Goal: Contribute content: Contribute content

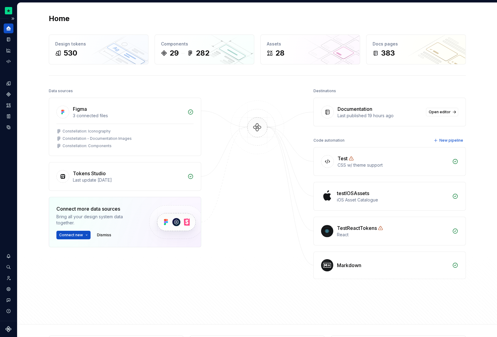
click at [8, 27] on icon "Home" at bounding box center [8, 28] width 5 height 5
click at [8, 36] on div "Documentation" at bounding box center [9, 39] width 10 height 10
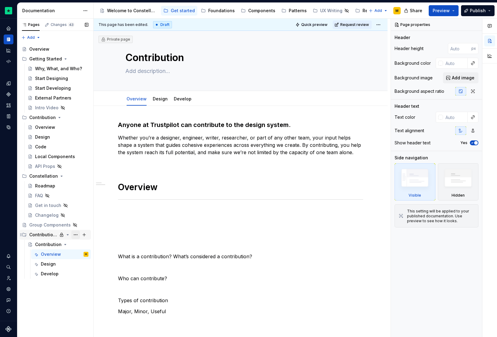
click at [77, 234] on button "Page tree" at bounding box center [75, 234] width 9 height 9
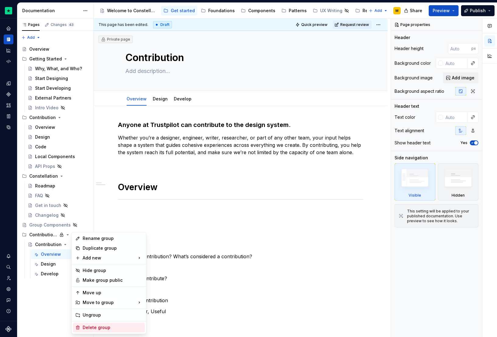
click at [97, 328] on div "Delete group" at bounding box center [113, 327] width 60 height 6
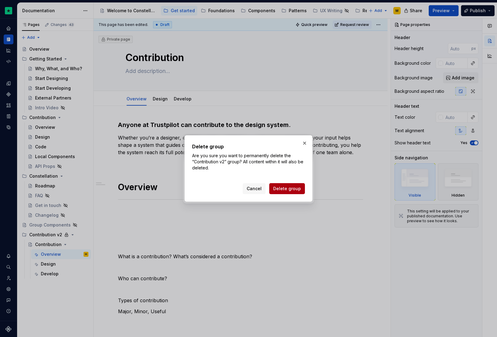
click at [297, 188] on span "Delete group" at bounding box center [287, 188] width 28 height 6
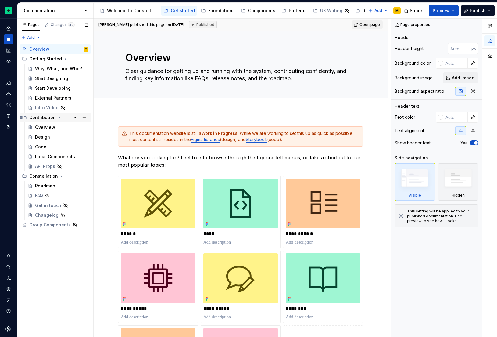
click at [45, 121] on div "Contribution" at bounding box center [58, 117] width 59 height 9
click at [50, 120] on div "Contribution" at bounding box center [42, 117] width 27 height 6
click at [52, 130] on div "Overview" at bounding box center [45, 127] width 20 height 6
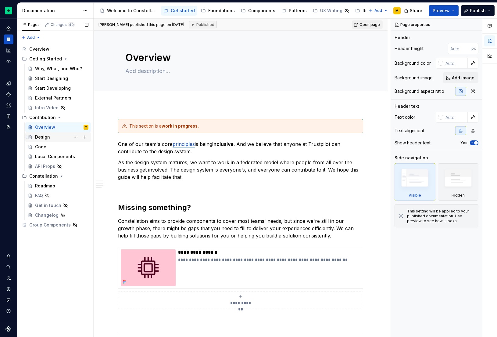
click at [50, 138] on div "Design" at bounding box center [61, 137] width 53 height 9
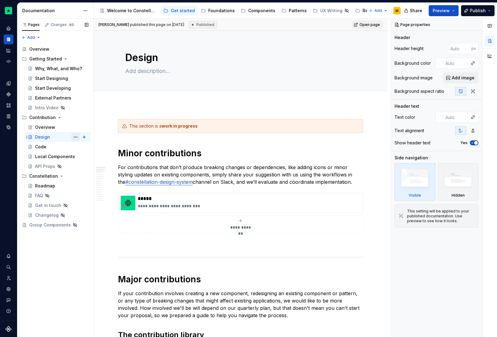
click at [76, 137] on button "Page tree" at bounding box center [75, 137] width 9 height 9
click at [76, 137] on div "Pages Changes 40 Add Accessibility guide for tree Page tree. Navigate the tree …" at bounding box center [55, 178] width 76 height 318
click at [54, 127] on div "Overview" at bounding box center [45, 127] width 20 height 6
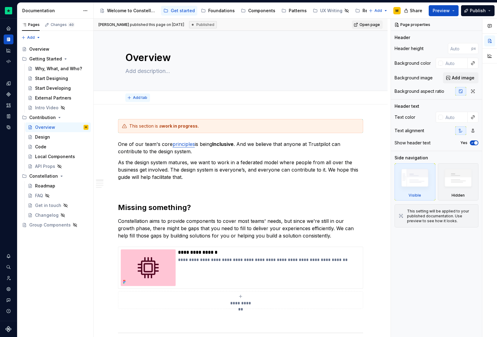
type textarea "*"
click at [138, 95] on span "Add tab" at bounding box center [140, 97] width 14 height 5
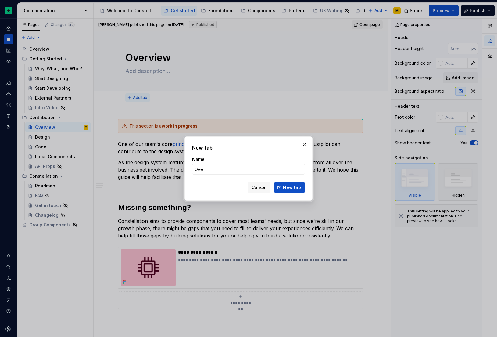
type input "Over"
type textarea "*"
type input "Overview"
click at [289, 185] on span "New tab" at bounding box center [292, 187] width 18 height 6
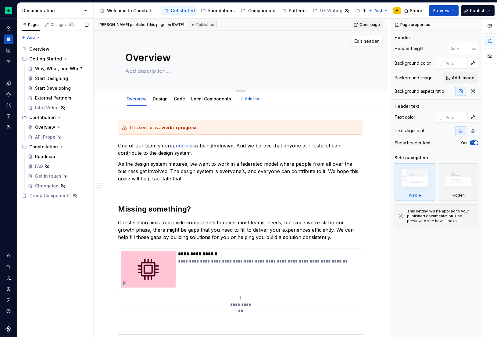
click at [137, 59] on textarea "Overview" at bounding box center [239, 57] width 231 height 15
type textarea "*"
type textarea "C"
type textarea "*"
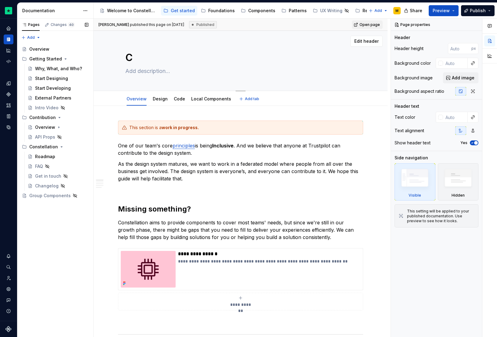
type textarea "Co"
type textarea "*"
type textarea "Con"
type textarea "*"
type textarea "Cont"
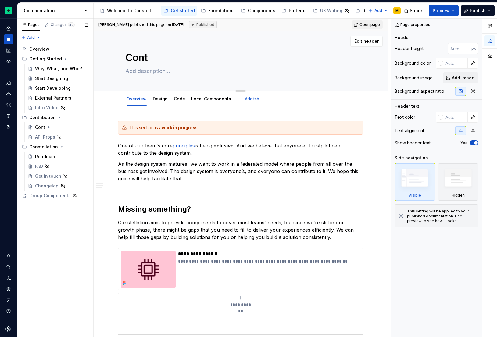
type textarea "*"
type textarea "Contr"
type textarea "*"
type textarea "Contri"
type textarea "*"
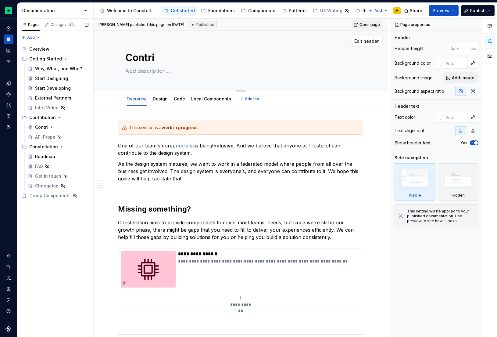
type textarea "Contriu"
type textarea "*"
type textarea "Contri"
type textarea "*"
type textarea "Contrib"
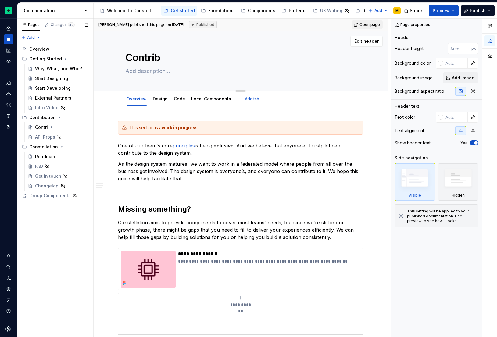
type textarea "*"
type textarea "Contribu"
type textarea "*"
type textarea "Contribut"
type textarea "*"
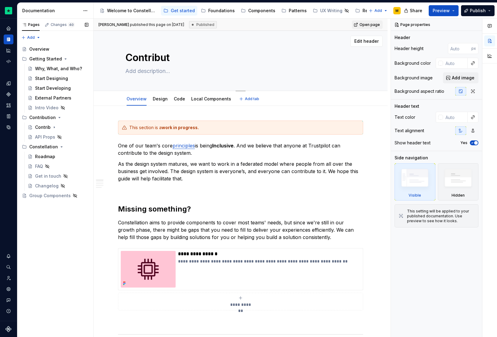
type textarea "Contributi"
type textarea "*"
type textarea "Contributio"
type textarea "*"
type textarea "Contribution"
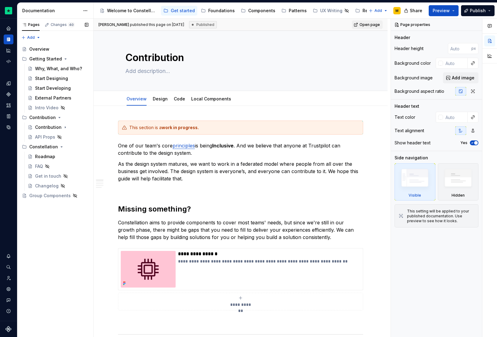
type textarea "*"
type textarea "Contribution"
click at [59, 117] on icon "Page tree" at bounding box center [59, 117] width 5 height 5
click at [59, 118] on icon "Page tree" at bounding box center [59, 117] width 5 height 5
click at [77, 117] on button "Page tree" at bounding box center [75, 117] width 9 height 9
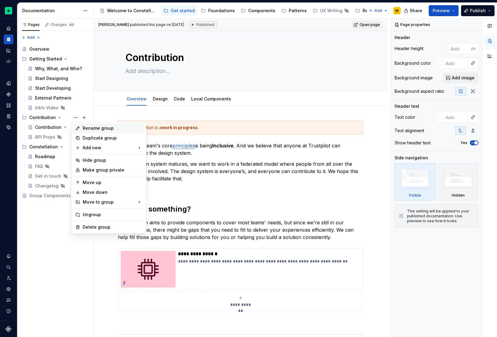
click at [82, 131] on div "Rename group" at bounding box center [109, 128] width 72 height 10
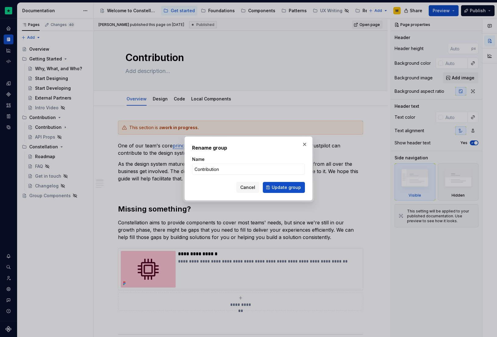
type textarea "*"
type input "[PERSON_NAME]"
type textarea "*"
type input "How we work"
type textarea "*"
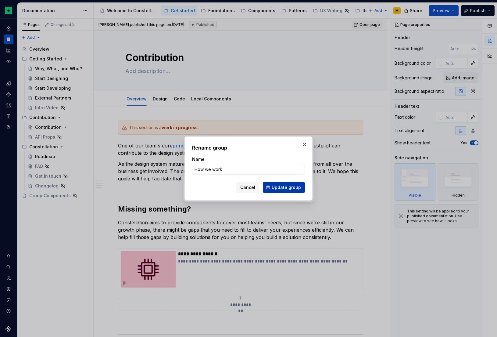
type input "How we work"
click at [291, 186] on span "Update group" at bounding box center [286, 187] width 29 height 6
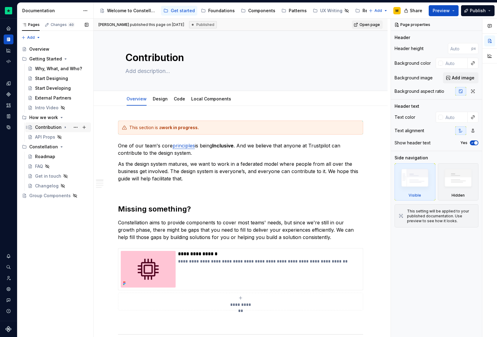
click at [49, 124] on div "Contribution" at bounding box center [61, 127] width 53 height 9
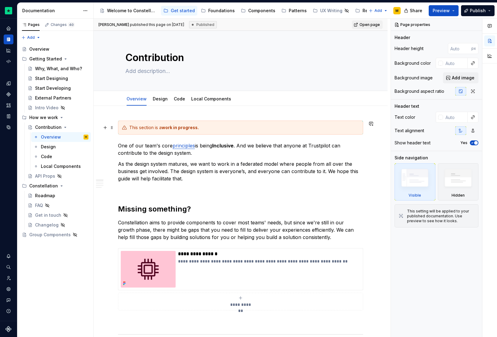
click at [166, 128] on strong "work in progress." at bounding box center [180, 127] width 37 height 5
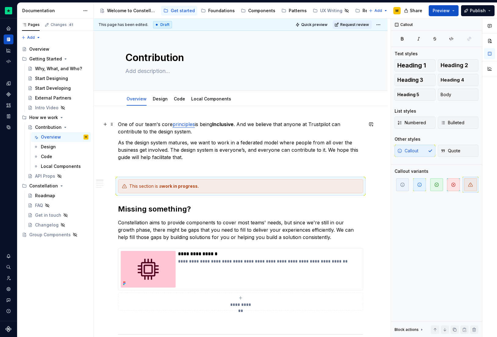
click at [136, 121] on p "One of our team's core principles is being Inclusive . And we believe that anyo…" at bounding box center [240, 127] width 245 height 15
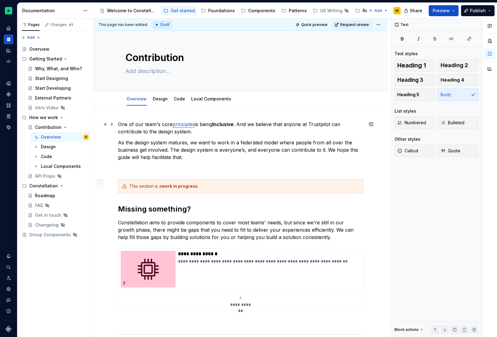
click at [136, 122] on p "One of our team's core principles is being Inclusive . And we believe that anyo…" at bounding box center [240, 127] width 245 height 15
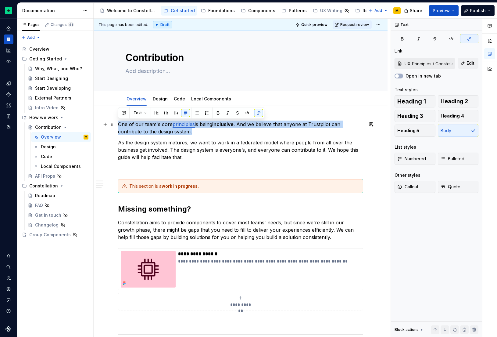
click at [136, 122] on p "One of our team's core principles is being Inclusive . And we believe that anyo…" at bounding box center [240, 127] width 245 height 15
click at [165, 112] on button "button" at bounding box center [166, 113] width 9 height 9
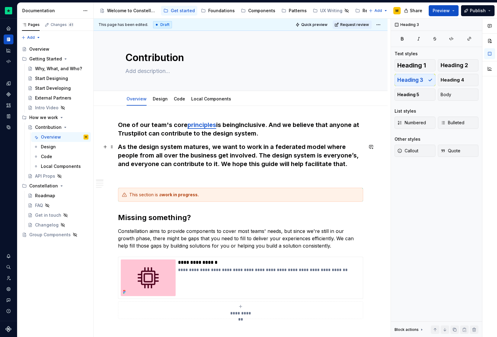
click at [147, 151] on h3 "As the design system matures, we want to work in a federated model where people…" at bounding box center [240, 155] width 245 height 26
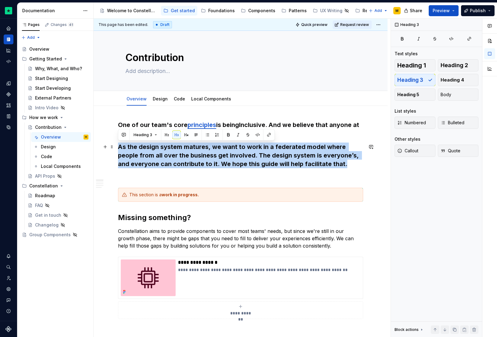
click at [147, 151] on h3 "As the design system matures, we want to work in a federated model where people…" at bounding box center [240, 155] width 245 height 26
click at [449, 96] on span "Body" at bounding box center [446, 94] width 11 height 6
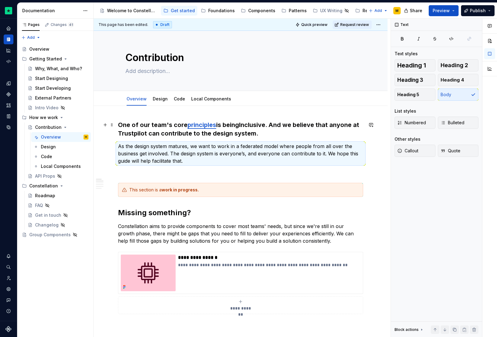
click at [280, 135] on h3 "One of our team's core principles is being Inclusive . And we believe that anyo…" at bounding box center [240, 128] width 245 height 17
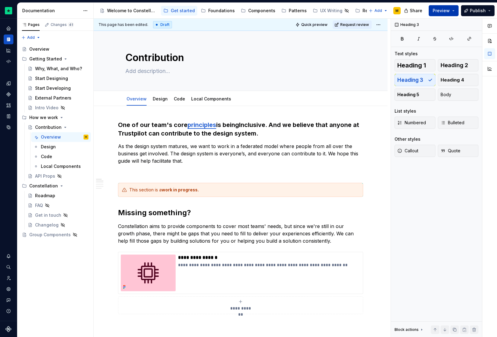
click at [445, 12] on span "Preview" at bounding box center [441, 11] width 17 height 6
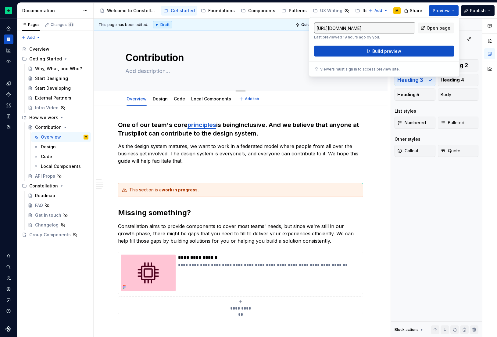
click at [254, 48] on div "Contribution" at bounding box center [240, 61] width 231 height 60
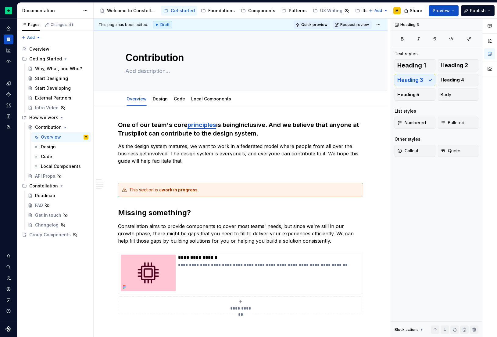
click at [303, 26] on button "Quick preview" at bounding box center [312, 24] width 37 height 9
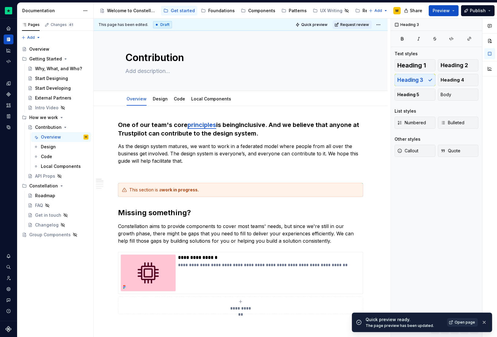
click at [458, 323] on span "Open page" at bounding box center [465, 322] width 20 height 5
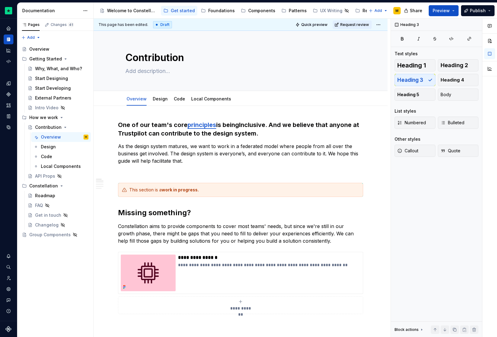
type textarea "*"
click at [5, 295] on div "Contact support" at bounding box center [9, 300] width 10 height 10
click at [7, 291] on icon "Settings" at bounding box center [8, 288] width 5 height 5
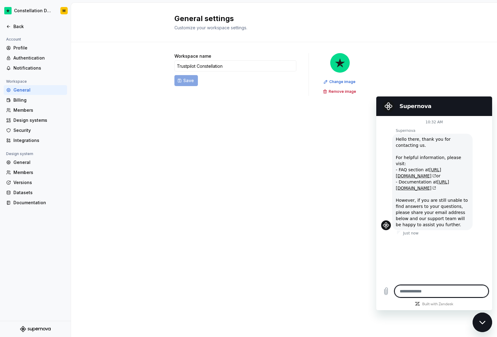
click at [478, 319] on div "Close messaging window" at bounding box center [482, 322] width 18 height 18
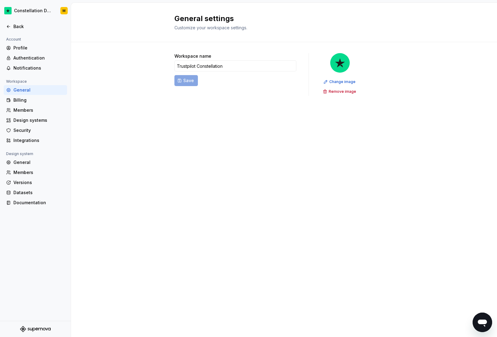
type textarea "*"
click at [39, 162] on div "General" at bounding box center [38, 162] width 51 height 6
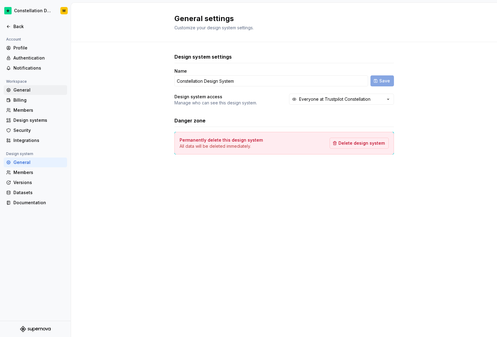
click at [37, 90] on div "General" at bounding box center [38, 90] width 51 height 6
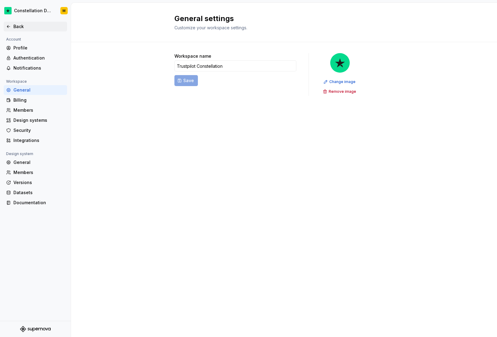
click at [23, 29] on div "Back" at bounding box center [38, 26] width 51 height 6
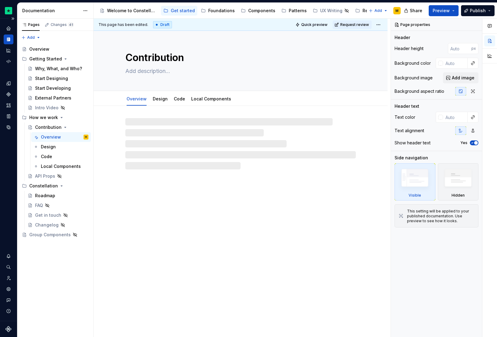
type textarea "*"
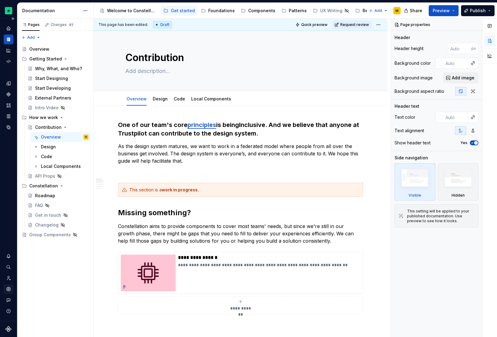
click at [7, 290] on icon "Settings" at bounding box center [8, 288] width 5 height 5
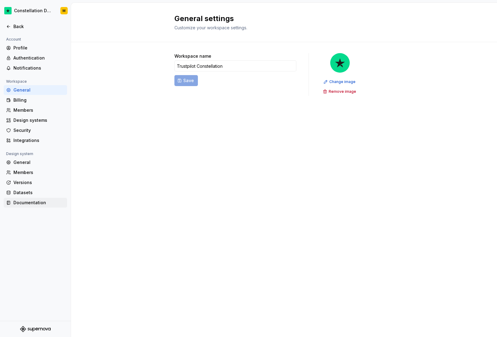
click at [34, 201] on div "Documentation" at bounding box center [38, 202] width 51 height 6
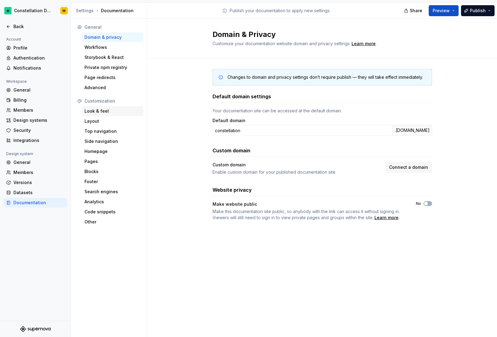
click at [111, 113] on div "Look & feel" at bounding box center [112, 111] width 56 height 6
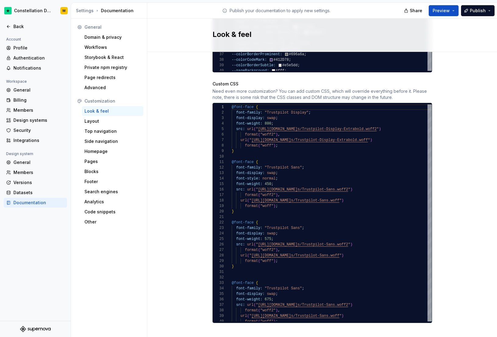
scroll to position [541, 0]
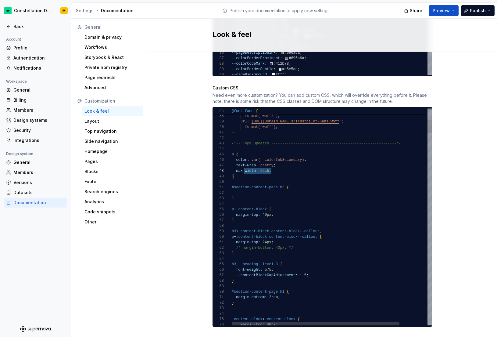
scroll to position [33, 0]
drag, startPoint x: 256, startPoint y: 163, endPoint x: 205, endPoint y: 159, distance: 50.8
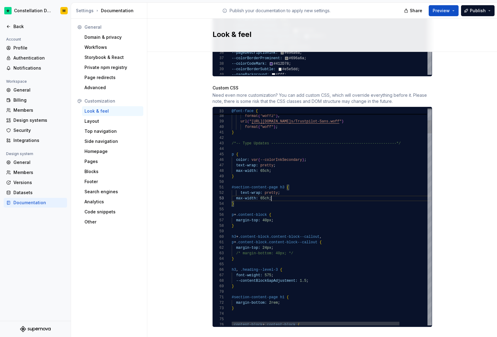
scroll to position [11, 40]
type textarea "**********"
click at [442, 7] on button "Preview" at bounding box center [444, 10] width 30 height 11
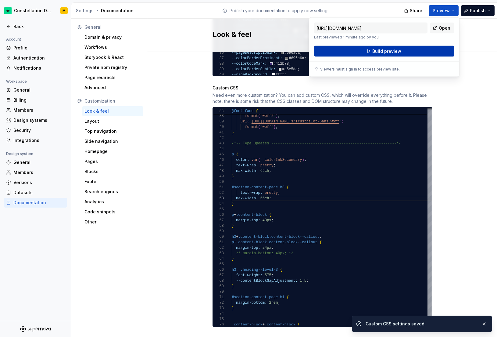
click at [414, 54] on button "Build preview" at bounding box center [384, 51] width 140 height 11
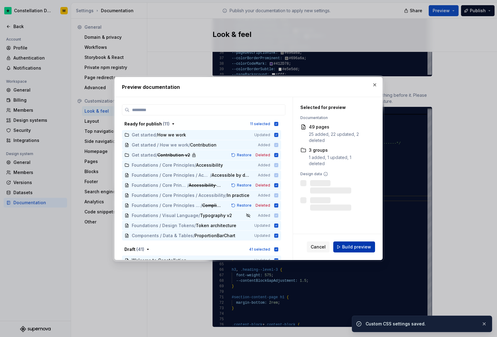
click at [351, 246] on span "Build preview" at bounding box center [356, 247] width 29 height 6
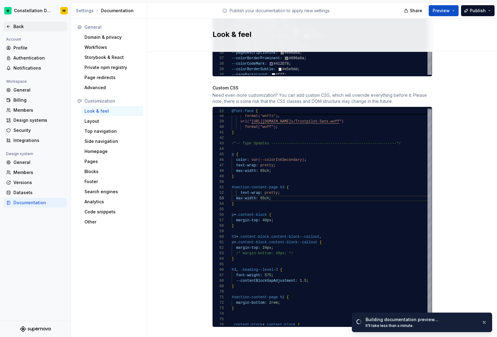
click at [23, 24] on div "Back" at bounding box center [38, 26] width 51 height 6
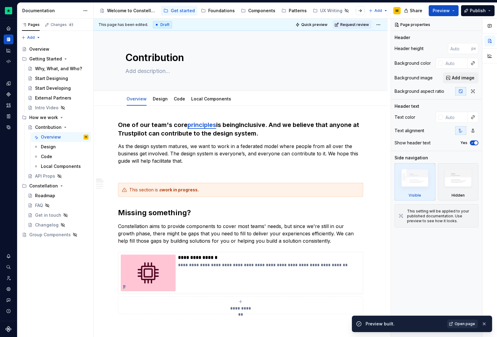
click at [465, 324] on span "Open page" at bounding box center [465, 323] width 20 height 5
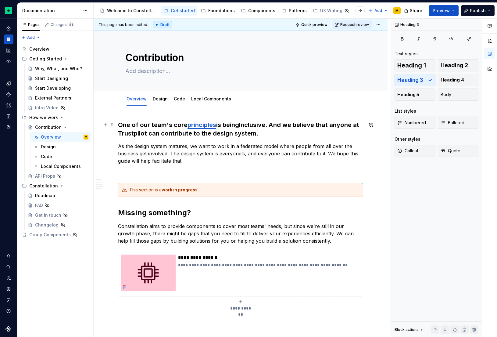
click at [245, 129] on h3 "One of our team's core principles is being Inclusive . And we believe that anyo…" at bounding box center [240, 128] width 245 height 17
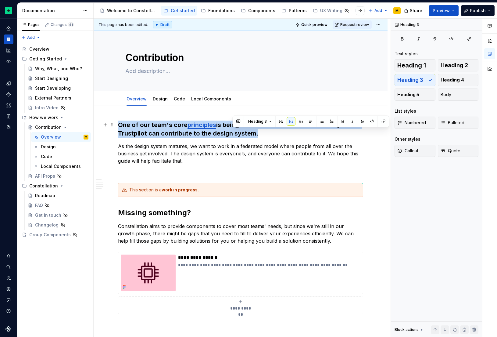
click at [245, 129] on h3 "One of our team's core principles is being Inclusive . And we believe that anyo…" at bounding box center [240, 128] width 245 height 17
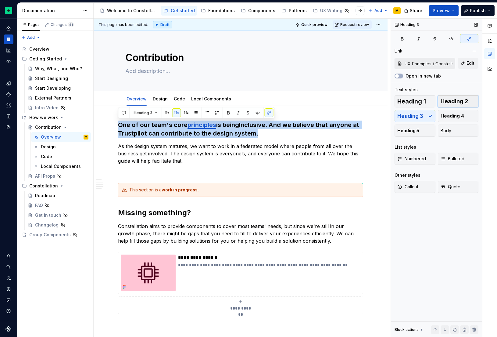
click at [475, 101] on button "Heading 2" at bounding box center [458, 101] width 41 height 12
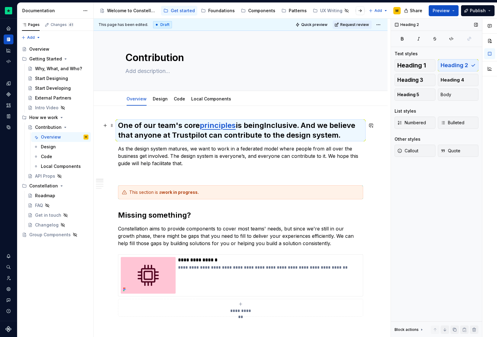
click at [309, 136] on h2 "One of our team's core principles is being Inclusive . And we believe that anyo…" at bounding box center [240, 130] width 245 height 20
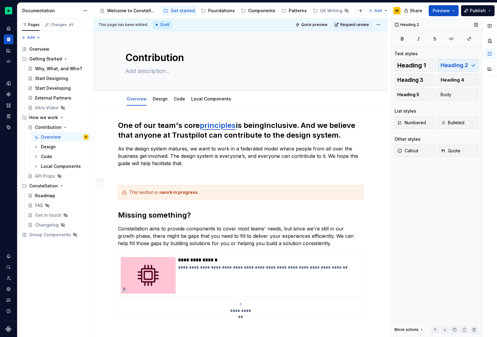
type textarea "*"
click at [247, 135] on h2 "One of our team's core principles is being Inclusive . And we believe that anyo…" at bounding box center [240, 130] width 245 height 20
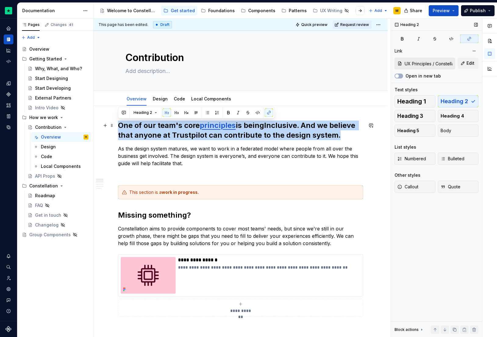
click at [247, 135] on h2 "One of our team's core principles is being Inclusive . And we believe that anyo…" at bounding box center [240, 130] width 245 height 20
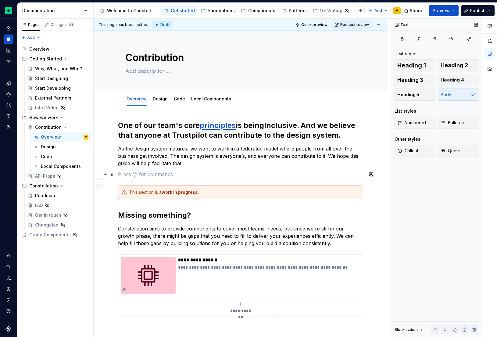
click at [228, 172] on p at bounding box center [240, 173] width 245 height 7
click at [233, 160] on p "As the design system matures, we want to work in a federated model where people…" at bounding box center [240, 156] width 245 height 22
click at [349, 134] on h2 "One of our team's core principles is being Inclusive . And we believe that anyo…" at bounding box center [240, 130] width 245 height 20
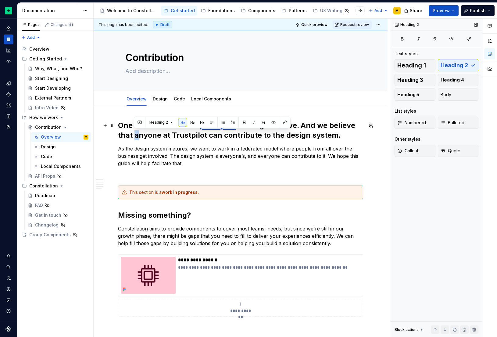
click at [136, 137] on h2 "One of our team's core principles is being Inclusive . And we believe that anyo…" at bounding box center [240, 130] width 245 height 20
click at [131, 135] on h2 "One of our team's core principles is being Inclusive . And we believe that Anyo…" at bounding box center [240, 130] width 245 height 20
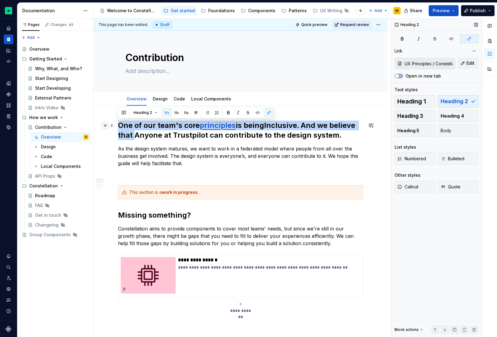
drag, startPoint x: 134, startPoint y: 134, endPoint x: 107, endPoint y: 124, distance: 28.2
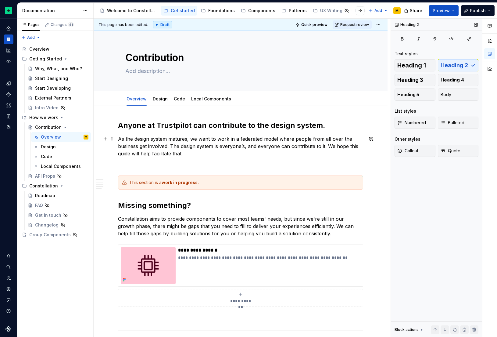
click at [148, 139] on p "As the design system matures, we want to work in a federated model where people…" at bounding box center [240, 146] width 245 height 22
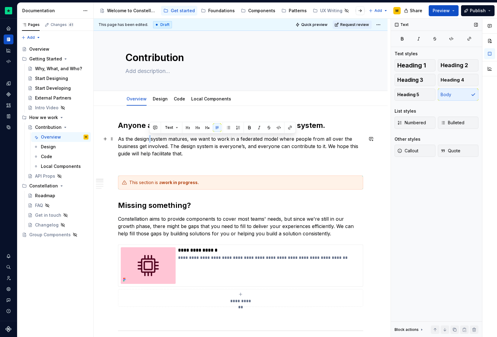
click at [148, 139] on p "As the design system matures, we want to work in a federated model where people…" at bounding box center [240, 146] width 245 height 22
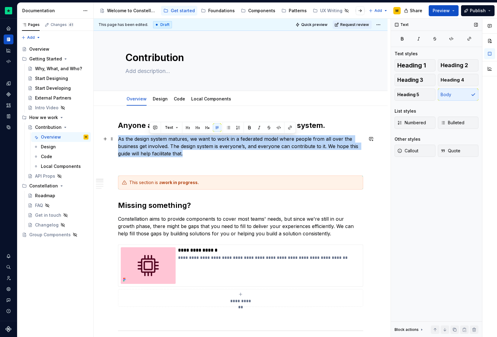
click at [148, 139] on p "As the design system matures, we want to work in a federated model where people…" at bounding box center [240, 146] width 245 height 22
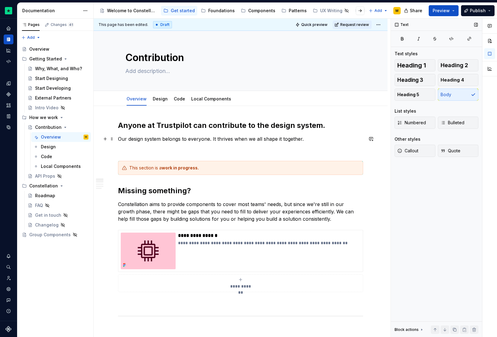
click at [213, 137] on p "Our design system belongs to everyone. It thrives when we all shape it together." at bounding box center [240, 138] width 245 height 7
click at [314, 140] on p "Our design system belongs to everyone and it thrives when we all shape it toget…" at bounding box center [240, 138] width 245 height 7
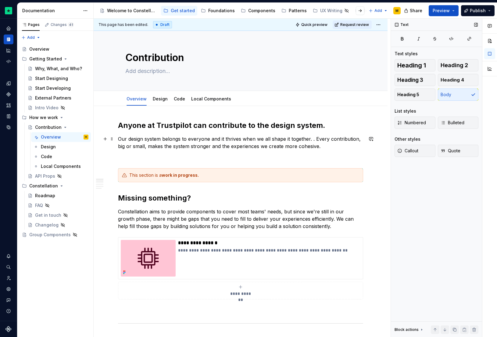
click at [316, 136] on p "Our design system belongs to everyone and it thrives when we all shape it toget…" at bounding box center [240, 142] width 245 height 15
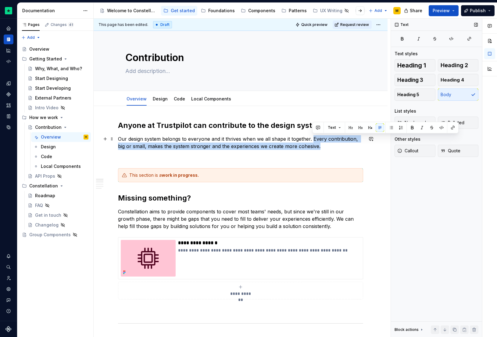
drag, startPoint x: 312, startPoint y: 140, endPoint x: 327, endPoint y: 147, distance: 16.8
click at [327, 147] on p "Our design system belongs to everyone and it thrives when we all shape it toget…" at bounding box center [240, 142] width 245 height 15
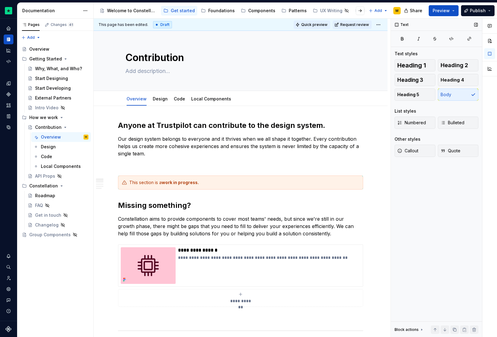
click at [318, 23] on span "Quick preview" at bounding box center [314, 24] width 26 height 5
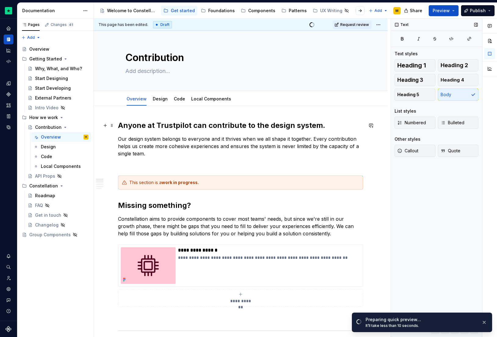
click at [252, 124] on h2 "Anyone at Trustpilot can contribute to the design system." at bounding box center [240, 125] width 245 height 10
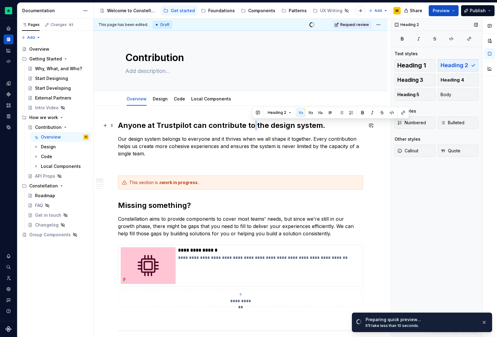
click at [252, 124] on h2 "Anyone at Trustpilot can contribute to the design system." at bounding box center [240, 125] width 245 height 10
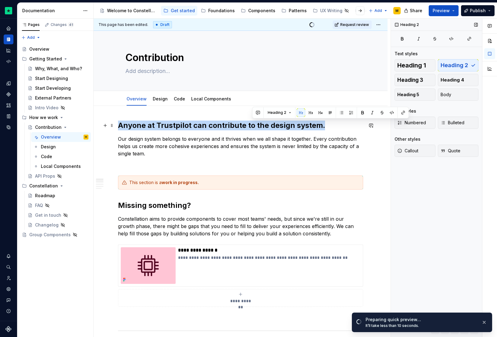
click at [252, 124] on h2 "Anyone at Trustpilot can contribute to the design system." at bounding box center [240, 125] width 245 height 10
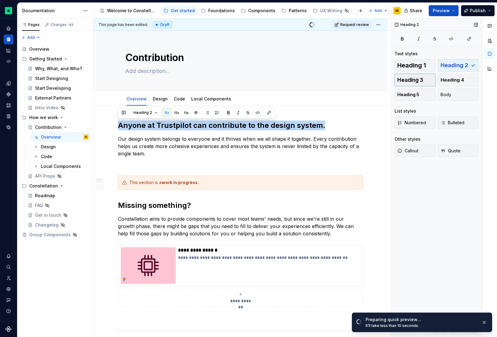
click at [414, 75] on button "Heading 3" at bounding box center [415, 80] width 41 height 12
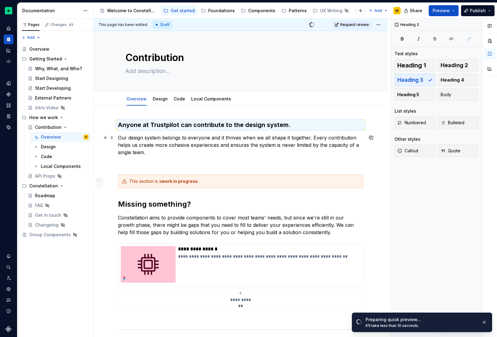
click at [250, 152] on p "Our design system belongs to everyone and it thrives when we all shape it toget…" at bounding box center [240, 145] width 245 height 22
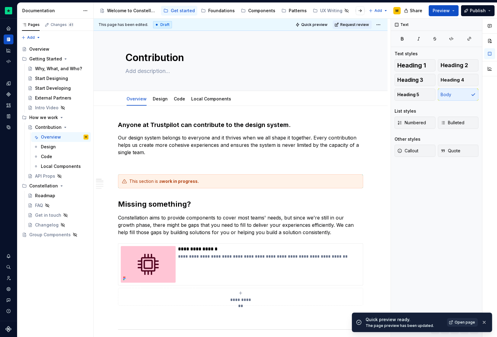
click at [463, 323] on span "Open page" at bounding box center [465, 322] width 20 height 5
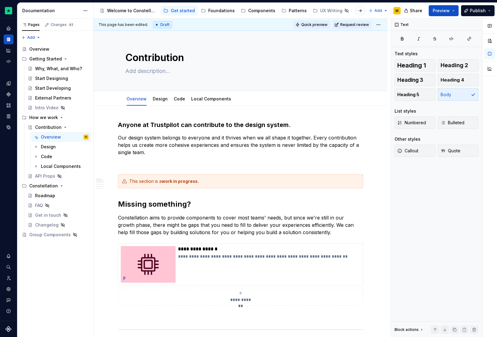
click at [325, 23] on span "Quick preview" at bounding box center [314, 24] width 26 height 5
click at [119, 204] on h2 "Missing something?" at bounding box center [240, 204] width 245 height 10
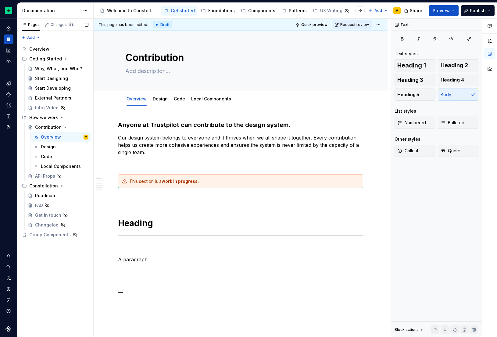
scroll to position [3, 0]
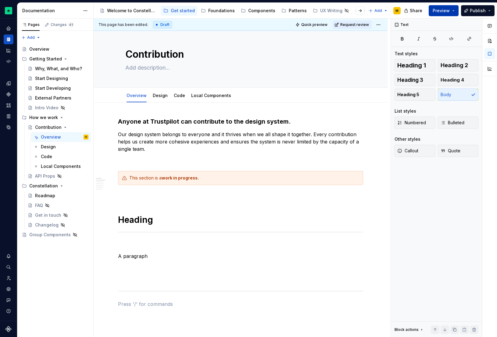
click at [439, 8] on span "Preview" at bounding box center [441, 11] width 17 height 6
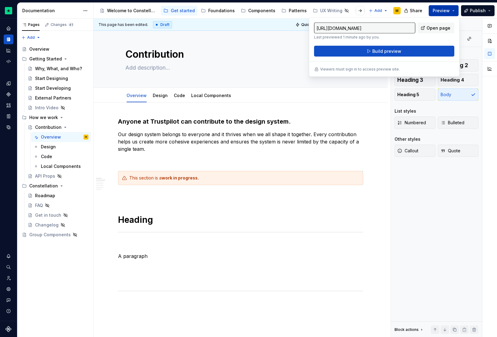
click at [439, 8] on span "Preview" at bounding box center [441, 11] width 17 height 6
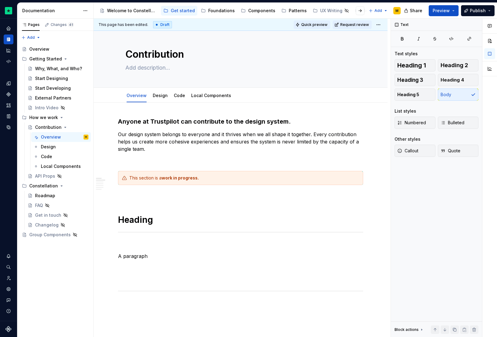
click at [313, 22] on button "Quick preview" at bounding box center [312, 24] width 37 height 9
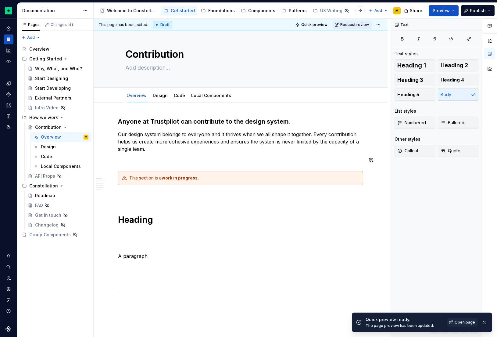
scroll to position [14, 0]
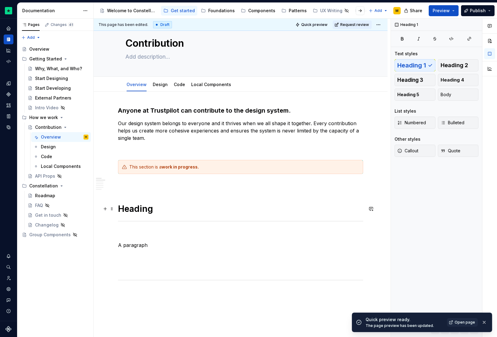
click at [139, 211] on h1 "Heading" at bounding box center [240, 208] width 245 height 11
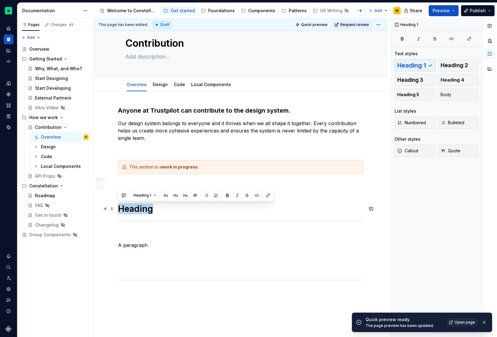
click at [139, 211] on h1 "Heading" at bounding box center [240, 208] width 245 height 11
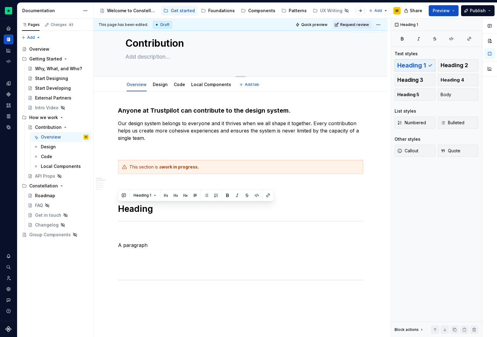
click at [164, 53] on textarea at bounding box center [239, 57] width 231 height 10
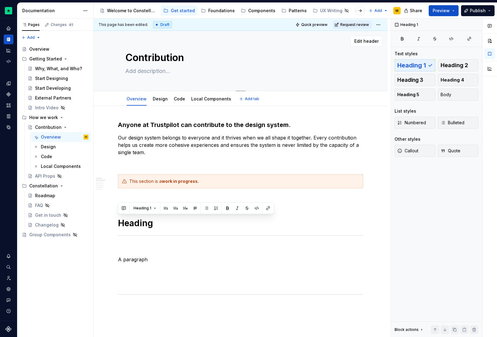
scroll to position [0, 0]
type textarea "*"
type textarea "H"
type textarea "*"
type textarea "Ho"
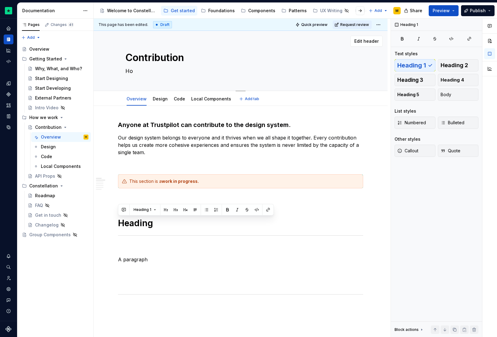
type textarea "*"
type textarea "How"
type textarea "*"
type textarea "How"
type textarea "*"
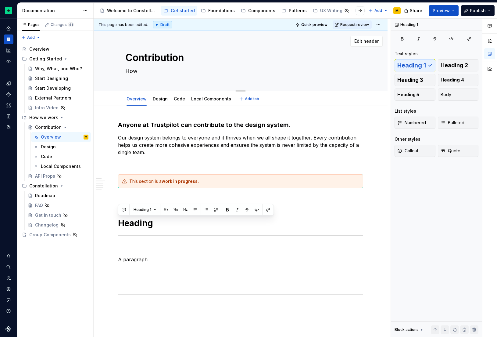
type textarea "How"
type textarea "*"
type textarea "Ho"
type textarea "*"
type textarea "H"
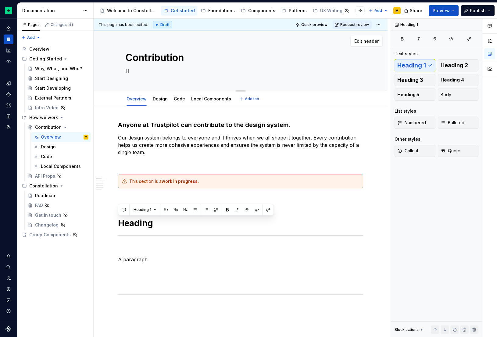
type textarea "*"
type textarea "E"
type textarea "*"
type textarea "Ev"
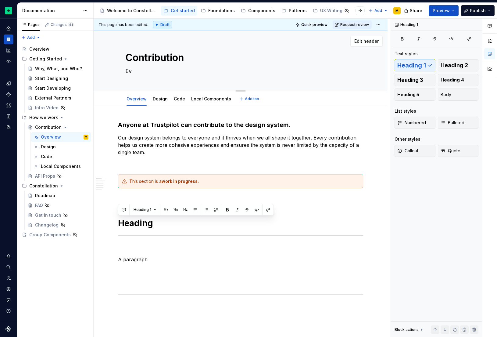
type textarea "*"
type textarea "Eve"
type textarea "*"
type textarea "Ever"
type textarea "*"
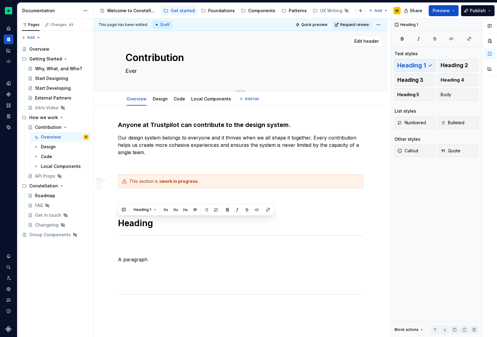
type textarea "Every"
type textarea "*"
type textarea "Everyt"
type textarea "*"
type textarea "Everyth"
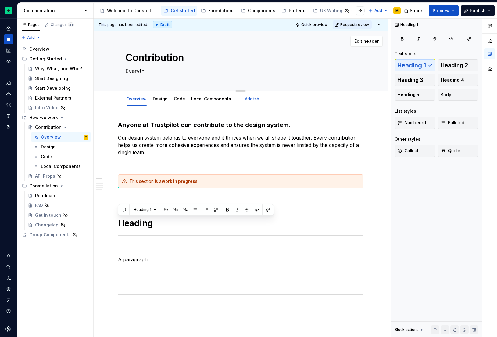
type textarea "*"
type textarea "Everythi"
type textarea "*"
type textarea "Everythin"
type textarea "*"
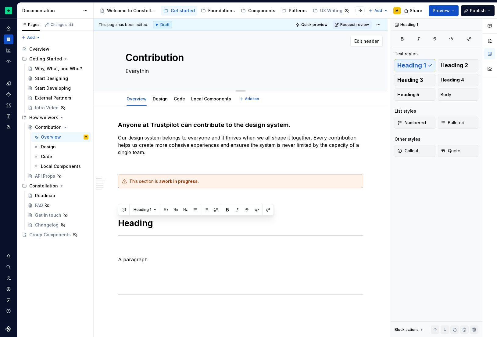
type textarea "Everything"
type textarea "*"
type textarea "Everything"
type textarea "*"
type textarea "Everything yo"
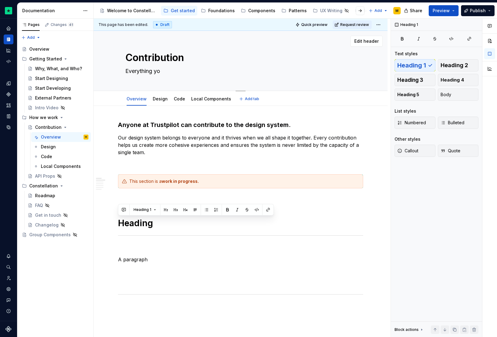
type textarea "*"
type textarea "Everything you"
type textarea "*"
type textarea "Everything you"
type textarea "*"
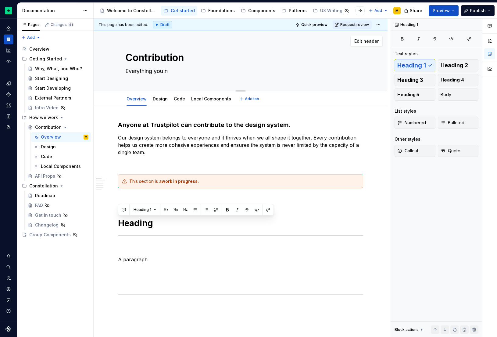
type textarea "Everything you ne"
type textarea "*"
type textarea "Everything you nee"
type textarea "*"
type textarea "Everything you need"
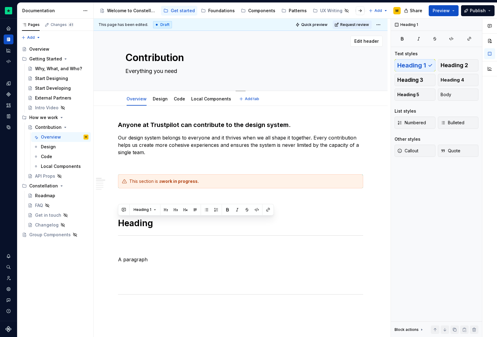
type textarea "*"
type textarea "Everything you need"
type textarea "*"
type textarea "Everything you need t"
type textarea "*"
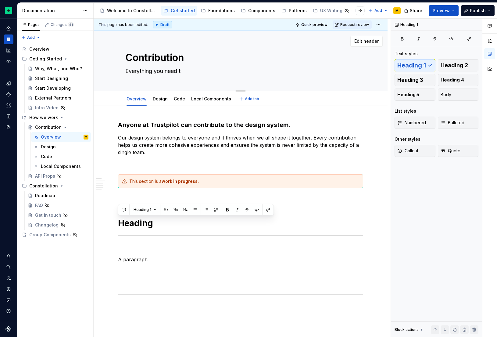
type textarea "Everything you need to"
type textarea "*"
type textarea "Everything you need to"
type textarea "*"
type textarea "Everything you need to k"
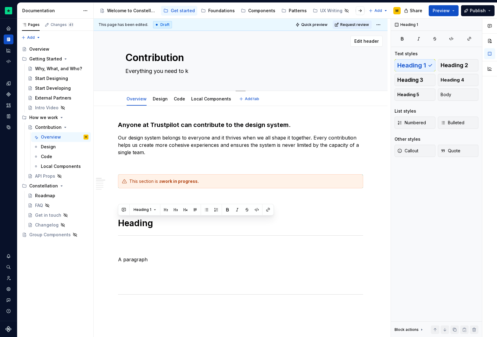
type textarea "*"
type textarea "Everything you need to kn"
type textarea "*"
type textarea "Everything you need to kno"
type textarea "*"
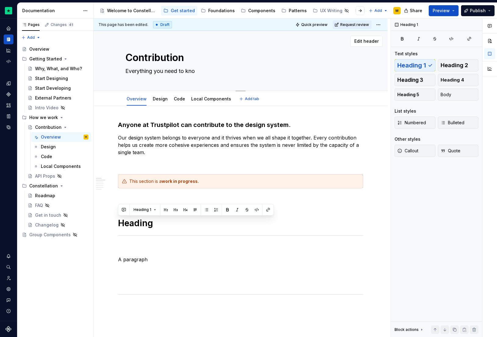
type textarea "Everything you need to know"
type textarea "*"
type textarea "Everything you need to know"
type textarea "*"
type textarea "Everything you need to know a"
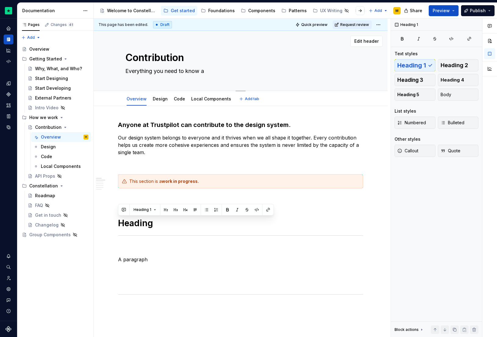
type textarea "*"
type textarea "Everything you need to know abo"
type textarea "*"
type textarea "Everything you need to know abou"
type textarea "*"
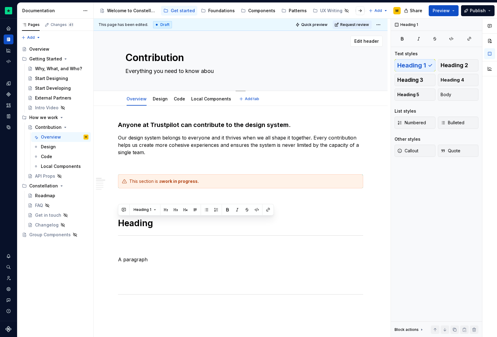
type textarea "Everything you need to know about"
type textarea "*"
type textarea "Everything you need to know about"
type textarea "*"
type textarea "Everything you need to know about C"
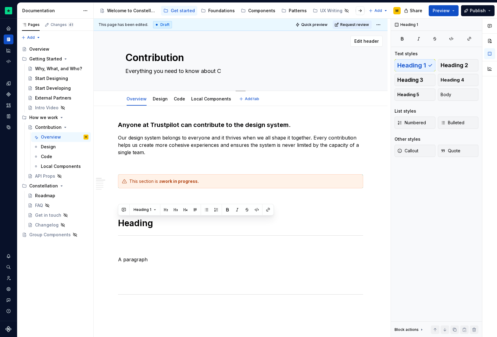
type textarea "*"
type textarea "Everything you need to know about Co"
type textarea "*"
type textarea "Everything you need to know about Con"
type textarea "*"
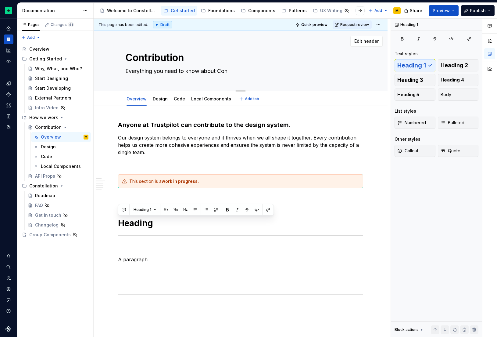
type textarea "Everything you need to know about Cont"
type textarea "*"
type textarea "Everything you need to know about Contri"
type textarea "*"
type textarea "Everything you need to know about Contrib"
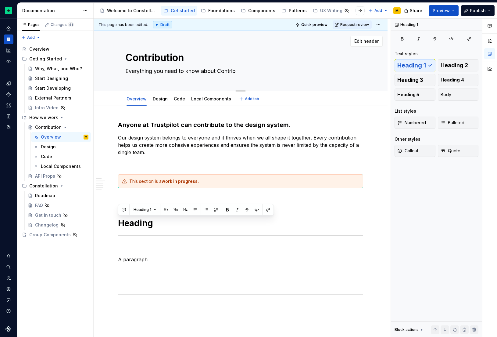
type textarea "*"
type textarea "Everything you need to know about Contribu"
type textarea "*"
type textarea "Everything you need to know about Contribut"
type textarea "*"
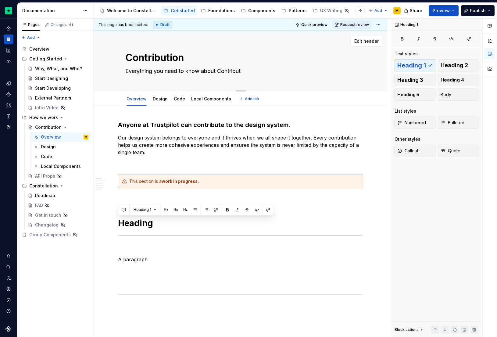
type textarea "Everything you need to know about Contribu"
type textarea "*"
type textarea "Everything you need to know about Contrib"
type textarea "*"
type textarea "Everything you need to know about Contri"
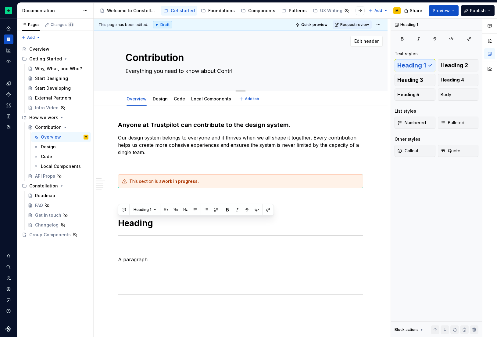
type textarea "*"
type textarea "Everything you need to know about Contr"
type textarea "*"
type textarea "Everything you need to know about Cont"
type textarea "*"
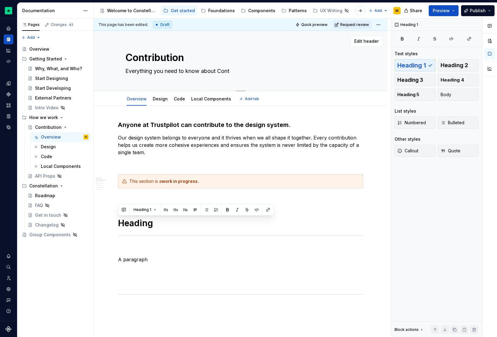
type textarea "Everything you need to know about Con"
type textarea "*"
type textarea "Everything you need to know about Co"
type textarea "*"
type textarea "Everything you need to know about C"
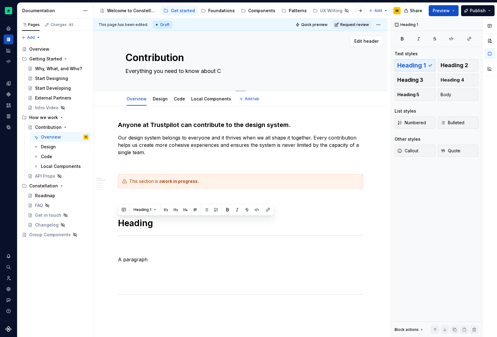
type textarea "*"
type textarea "Everything you need to know about"
type textarea "*"
type textarea "Everything you need to know about c"
type textarea "*"
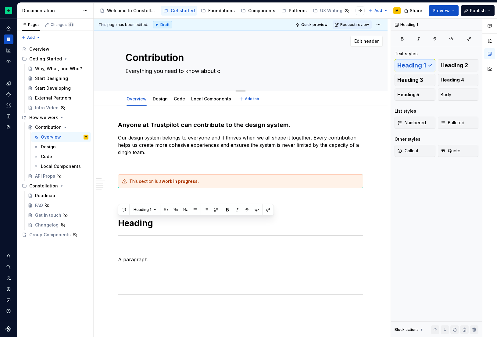
type textarea "Everything you need to know about co"
type textarea "*"
type textarea "Everything you need to know about con"
type textarea "*"
type textarea "Everything you need to know about cont"
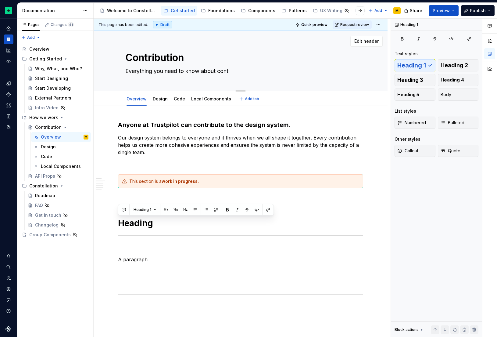
type textarea "*"
type textarea "Everything you need to know about contri"
type textarea "*"
type textarea "Everything you need to know about contrib"
type textarea "*"
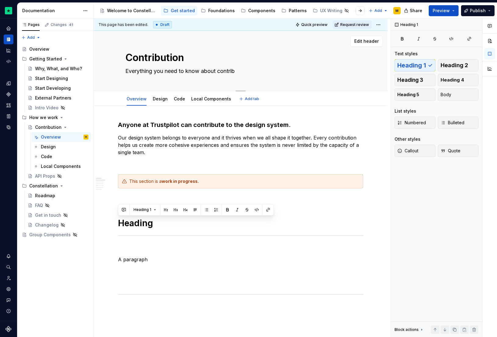
type textarea "Everything you need to know about contribu"
type textarea "*"
type textarea "Everything you need to know about contribut"
type textarea "*"
type textarea "Everything you need to know about contributi"
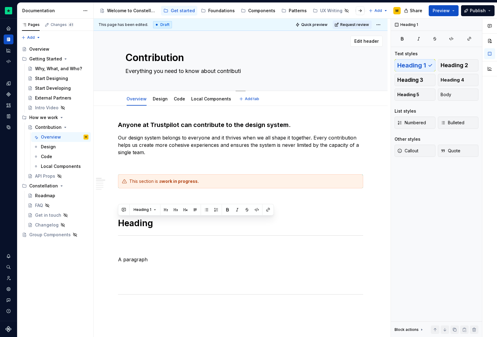
type textarea "*"
type textarea "Everything you need to know about contributing"
type textarea "*"
type textarea "Everything you need to know about contributing"
type textarea "*"
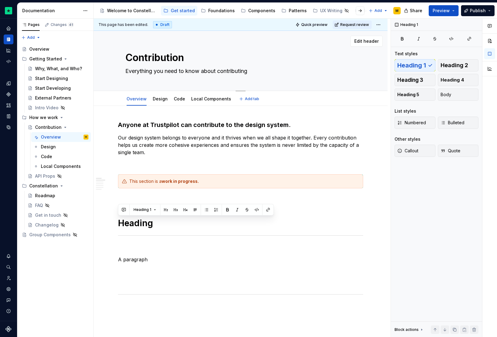
type textarea "Everything you need to know about contributing t"
type textarea "*"
type textarea "Everything you need to know about contributing to"
type textarea "*"
type textarea "Everything you need to know about contributing to"
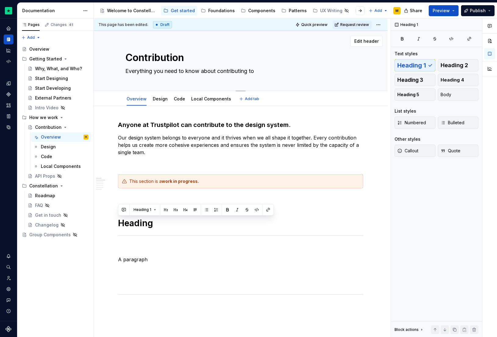
type textarea "*"
type textarea "Everything you need to know about contributing to Co"
type textarea "*"
type textarea "Everything you need to know about contributing to Con"
type textarea "*"
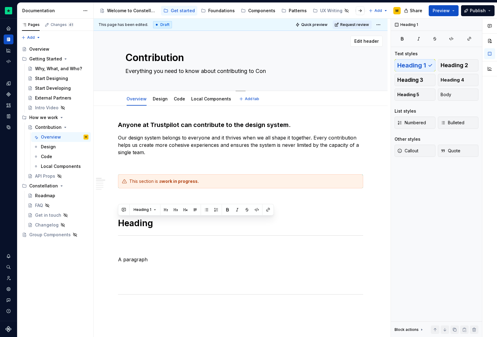
type textarea "Everything you need to know about contributing to Cons"
type textarea "*"
type textarea "Everything you need to know about contributing to Const"
type textarea "*"
type textarea "Everything you need to know about contributing to Constel"
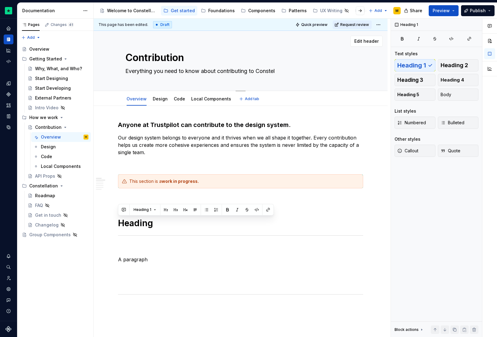
type textarea "*"
type textarea "Everything you need to know about contributing to Constell"
type textarea "*"
type textarea "Everything you need to know about contributing to Constella"
click at [450, 10] on span "Preview" at bounding box center [441, 11] width 17 height 6
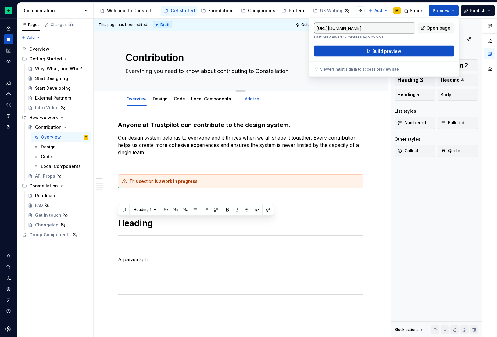
click at [358, 88] on div "Contribution Everything you need to know about contributing to Constellation" at bounding box center [240, 61] width 245 height 60
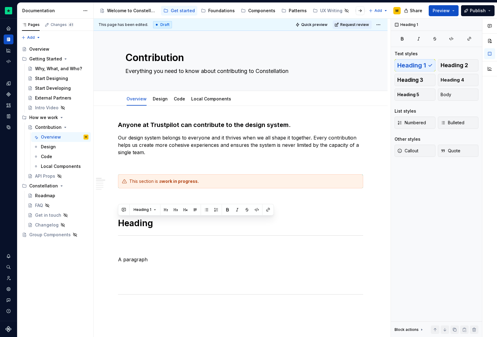
click at [310, 19] on div "This page has been edited. Draft Quick preview Request review" at bounding box center [241, 25] width 294 height 12
click at [310, 24] on span "Quick preview" at bounding box center [314, 24] width 26 height 5
click at [185, 165] on p at bounding box center [240, 162] width 245 height 7
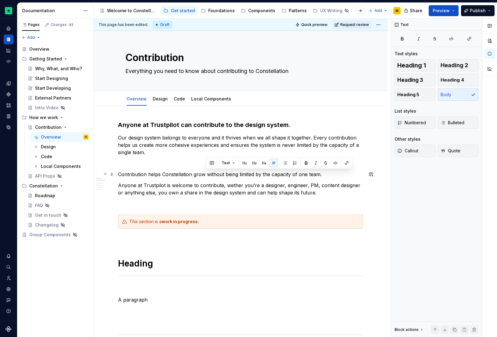
drag, startPoint x: 206, startPoint y: 173, endPoint x: 331, endPoint y: 174, distance: 125.0
click at [331, 174] on p "Contribution helps Constellation grow without being limited by the capacity of …" at bounding box center [240, 173] width 245 height 7
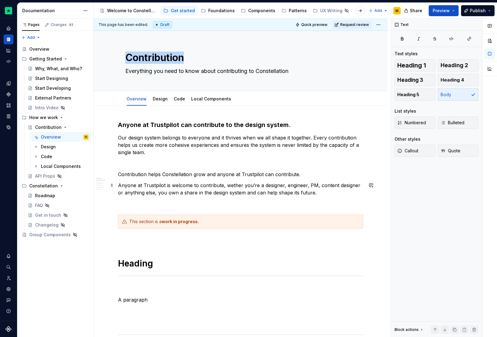
click at [318, 42] on div "Contribution Everything you need to know about contributing to Constellation Ed…" at bounding box center [241, 61] width 294 height 60
click at [271, 174] on p "Contribution helps Constellation grow and anyone at Trustpilot can contribute." at bounding box center [240, 173] width 245 height 7
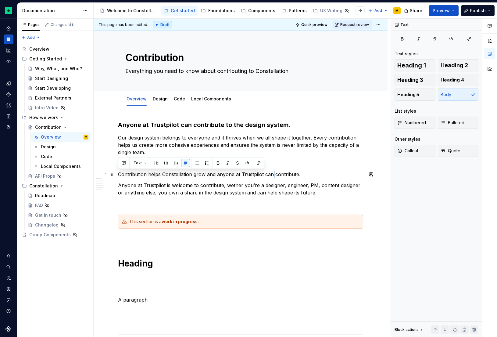
click at [271, 174] on p "Contribution helps Constellation grow and anyone at Trustpilot can contribute." at bounding box center [240, 173] width 245 height 7
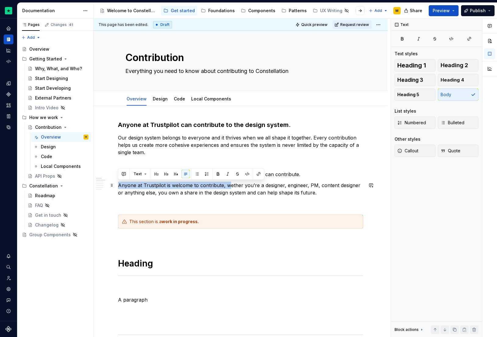
drag, startPoint x: 230, startPoint y: 186, endPoint x: 118, endPoint y: 187, distance: 112.2
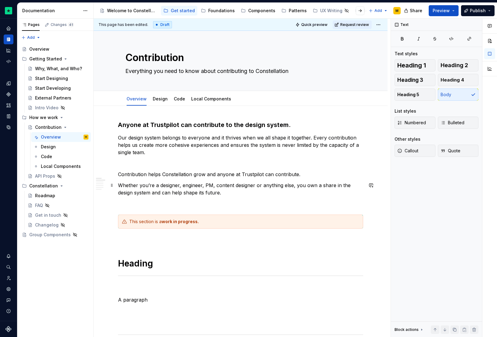
click at [246, 192] on p "Whether you’re a designer, engineer, PM, content designer or anything else, you…" at bounding box center [240, 188] width 245 height 15
drag, startPoint x: 223, startPoint y: 191, endPoint x: 226, endPoint y: 201, distance: 10.2
click at [223, 192] on p "Whether you’re a designer, engineer, PM, content designer or anything else, you…" at bounding box center [240, 188] width 245 height 15
click at [119, 185] on p "Whether you’re a designer, engineer, PM, content designer or anything else, you…" at bounding box center [240, 188] width 245 height 15
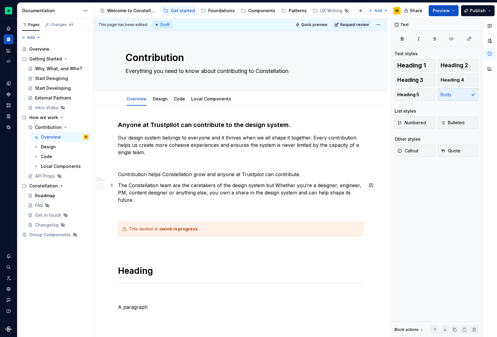
click at [255, 199] on p "The Constellation team are the caretakers of the design system but Whether you’…" at bounding box center [240, 192] width 245 height 22
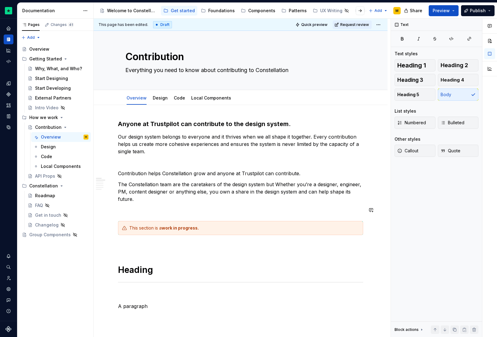
scroll to position [1, 0]
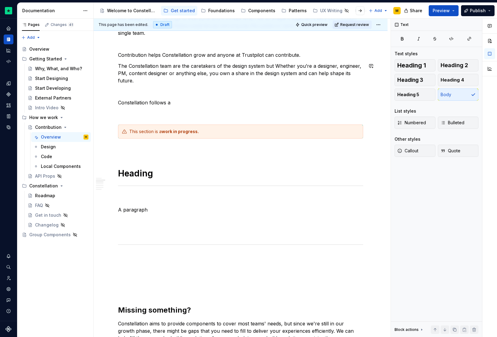
scroll to position [313, 0]
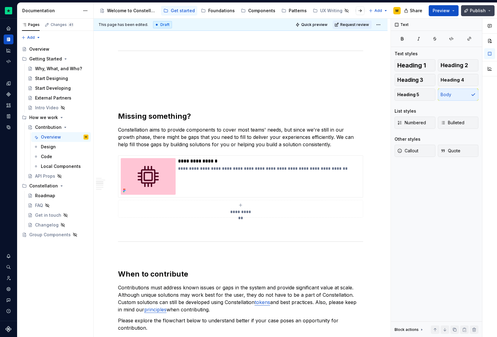
click at [490, 11] on button "Publish" at bounding box center [478, 10] width 34 height 11
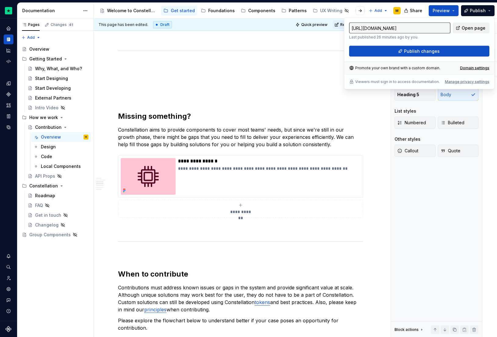
click at [472, 32] on link "Open page" at bounding box center [471, 28] width 37 height 11
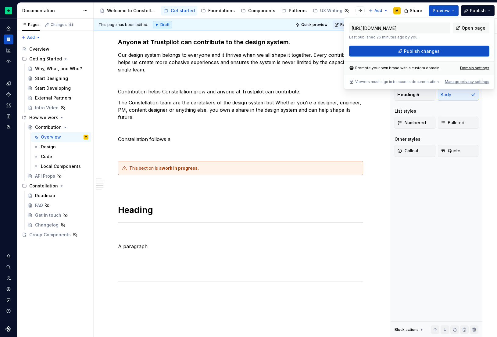
scroll to position [0, 0]
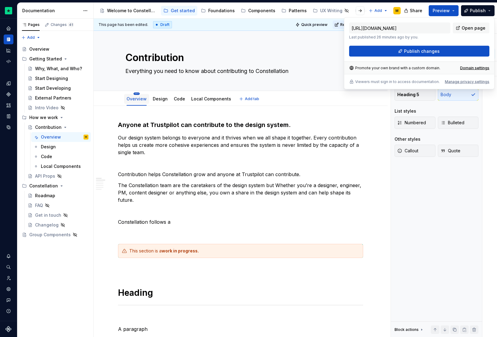
click at [137, 94] on html "Constellation Design System M Dataset Default Documentation Accessibility guide…" at bounding box center [248, 168] width 497 height 337
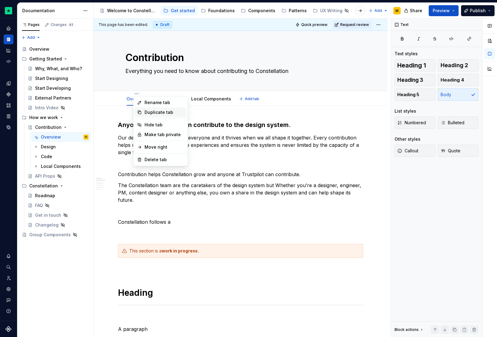
click at [160, 111] on div "Duplicate tab" at bounding box center [165, 112] width 40 height 6
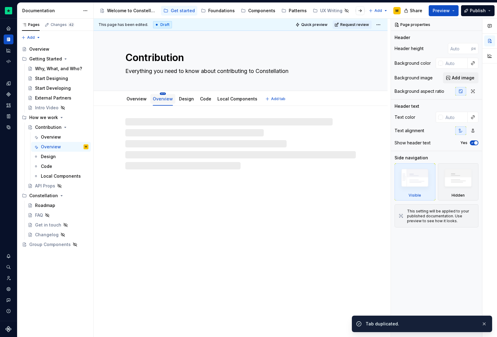
click at [159, 94] on html "Constellation Design System M Dataset Default Documentation Accessibility guide…" at bounding box center [248, 168] width 497 height 337
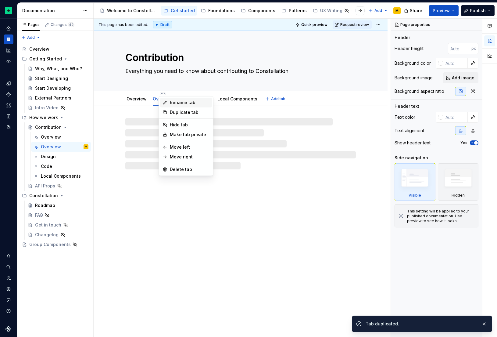
click at [166, 103] on icon at bounding box center [165, 102] width 5 height 5
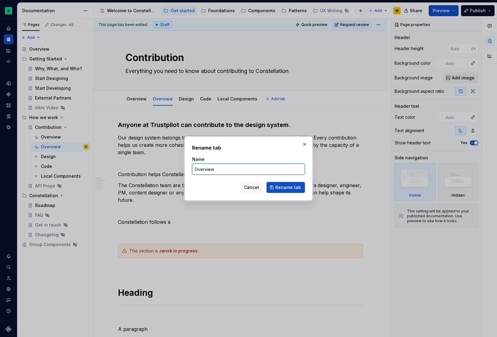
click at [228, 169] on input "Overview" at bounding box center [248, 168] width 113 height 11
click button "Rename tab" at bounding box center [286, 187] width 38 height 11
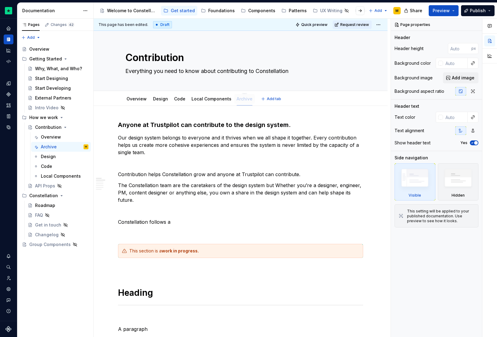
drag, startPoint x: 172, startPoint y: 97, endPoint x: 244, endPoint y: 99, distance: 72.0
click at [137, 101] on link "Overview" at bounding box center [137, 98] width 20 height 5
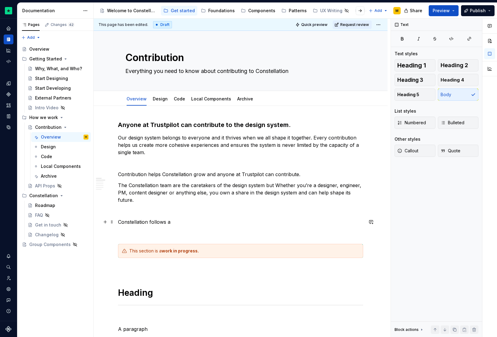
click at [191, 222] on p "Constellation follows a" at bounding box center [240, 221] width 245 height 7
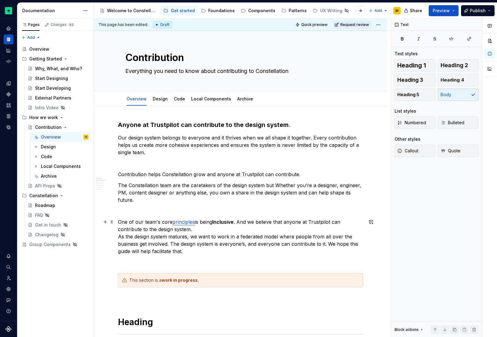
click at [194, 229] on p "One of our team's core principles is being Inclusive . And we believe that anyo…" at bounding box center [240, 236] width 245 height 37
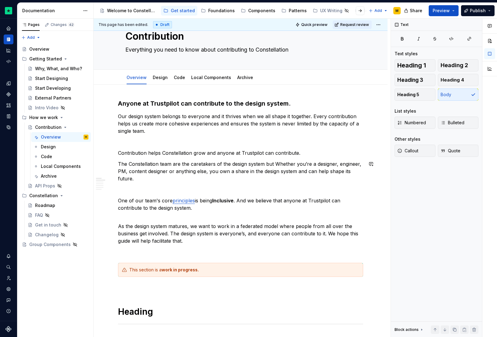
scroll to position [52, 0]
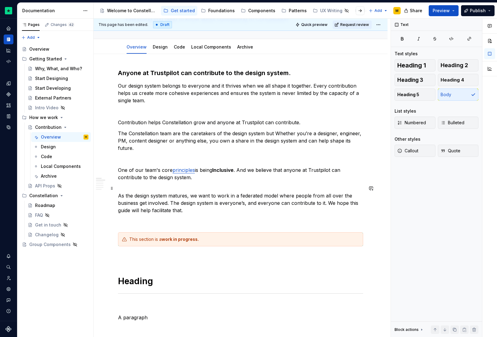
click at [215, 209] on p "As the design system matures, we want to work in a federated model where people…" at bounding box center [240, 199] width 245 height 29
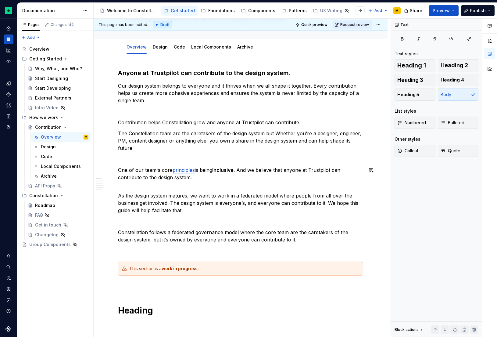
drag, startPoint x: 178, startPoint y: 182, endPoint x: 171, endPoint y: 182, distance: 7.6
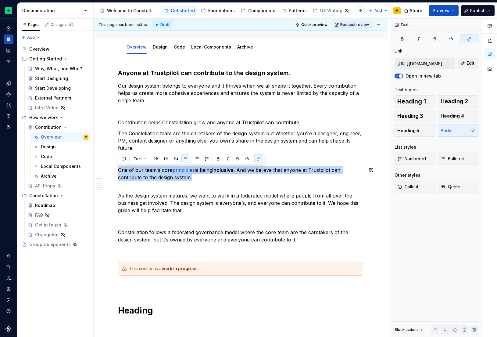
drag, startPoint x: 229, startPoint y: 177, endPoint x: 120, endPoint y: 165, distance: 110.4
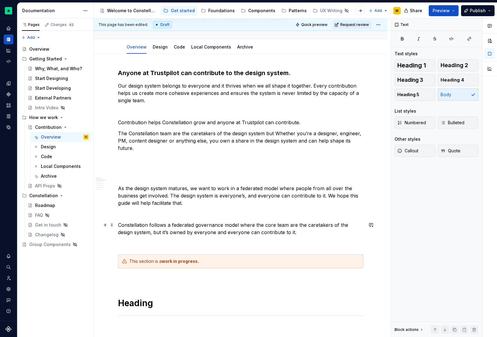
click at [170, 225] on p "Constellation follows a federated governance model where the core team are the …" at bounding box center [240, 228] width 245 height 15
copy p "Constellation follows a federated governance model where the core team are the …"
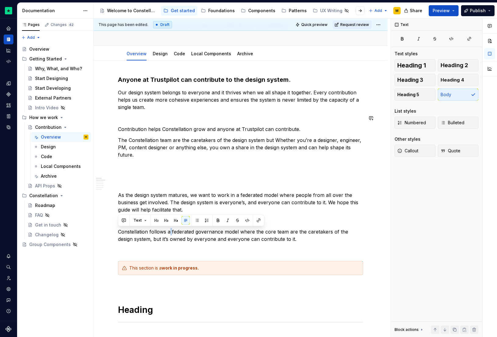
scroll to position [42, 0]
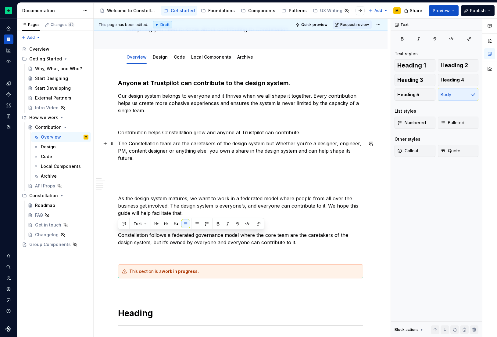
click at [166, 144] on p "The Constellation team are the caretakers of the design system but Whether you’…" at bounding box center [240, 151] width 245 height 22
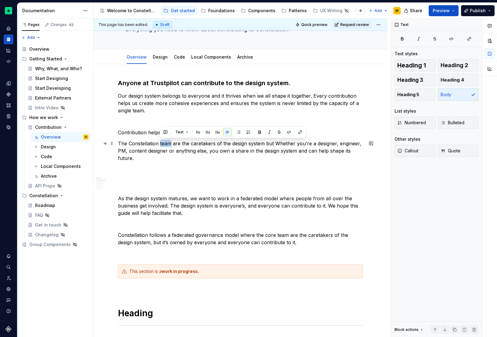
click at [166, 144] on p "The Constellation team are the caretakers of the design system but Whether you’…" at bounding box center [240, 151] width 245 height 22
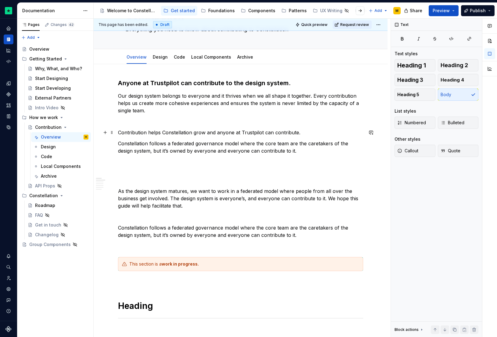
click at [176, 132] on p "Contribution helps Constellation grow and anyone at Trustpilot can contribute." at bounding box center [240, 132] width 245 height 7
drag, startPoint x: 312, startPoint y: 148, endPoint x: 118, endPoint y: 134, distance: 194.4
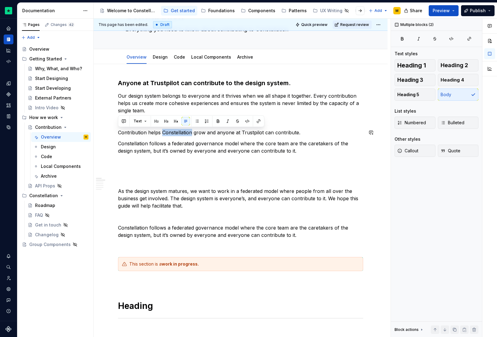
copy div "Contribution helps Constellation grow and anyone at Trustpilot can contribute. …"
click at [222, 180] on p "As the design system matures, we want to work in a federated model where people…" at bounding box center [240, 194] width 245 height 29
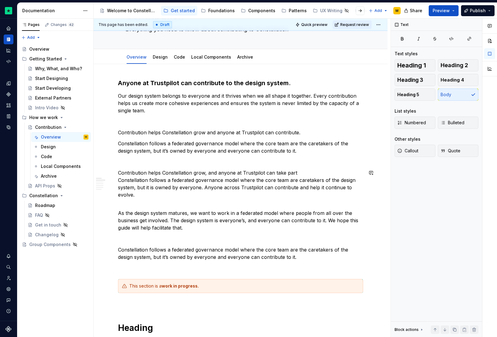
click at [208, 170] on p "Contribution helps Constellation grow, and anyone at Trustpilot can take part C…" at bounding box center [240, 183] width 245 height 29
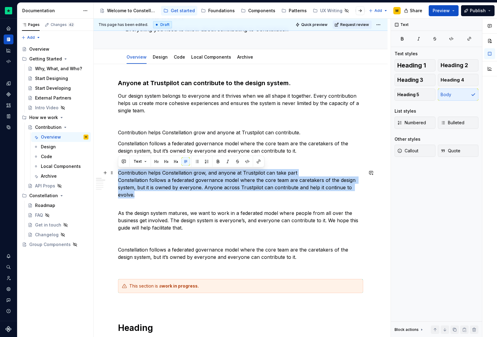
click at [208, 170] on p "Contribution helps Constellation grow, and anyone at Trustpilot can take part C…" at bounding box center [240, 183] width 245 height 29
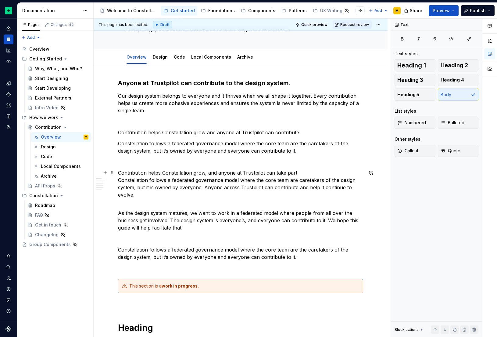
click at [182, 172] on p "Contribution helps Constellation grow, and anyone at Trustpilot can take part C…" at bounding box center [240, 183] width 245 height 29
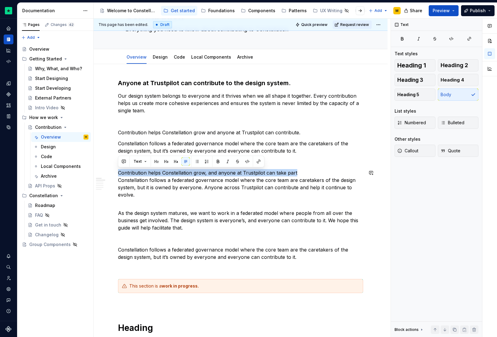
drag, startPoint x: 311, startPoint y: 174, endPoint x: 147, endPoint y: 166, distance: 164.6
copy p "Contribution helps Constellation grow, and anyone at Trustpilot can take part"
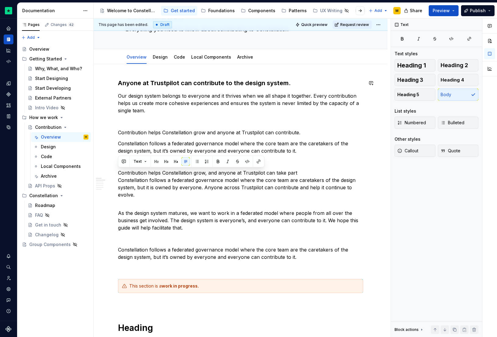
click at [169, 81] on h3 "Anyone at Trustpilot can contribute to the design system." at bounding box center [240, 83] width 245 height 9
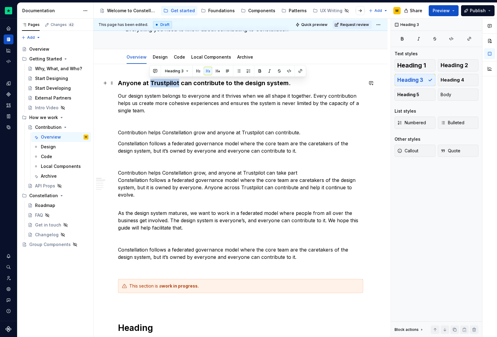
click at [169, 81] on h3 "Anyone at Trustpilot can contribute to the design system." at bounding box center [240, 83] width 245 height 9
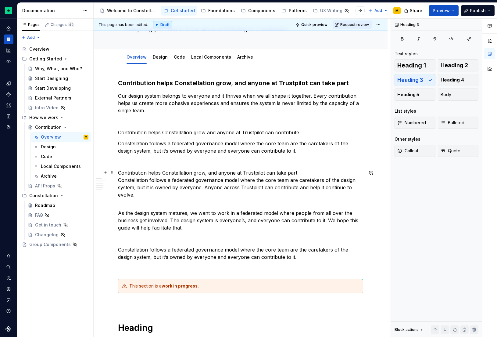
click at [136, 188] on p "Contribution helps Constellation grow, and anyone at Trustpilot can take part C…" at bounding box center [240, 183] width 245 height 29
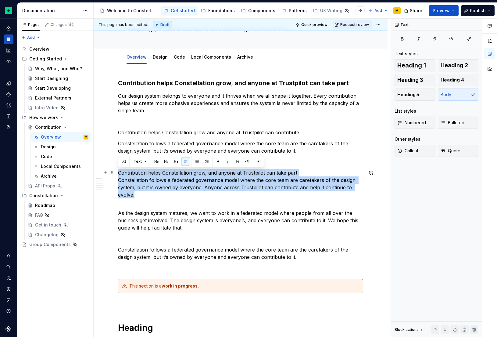
click at [136, 188] on p "Contribution helps Constellation grow, and anyone at Trustpilot can take part C…" at bounding box center [240, 183] width 245 height 29
click at [136, 187] on p "Contribution helps Constellation grow, and anyone at Trustpilot can take part C…" at bounding box center [240, 183] width 245 height 29
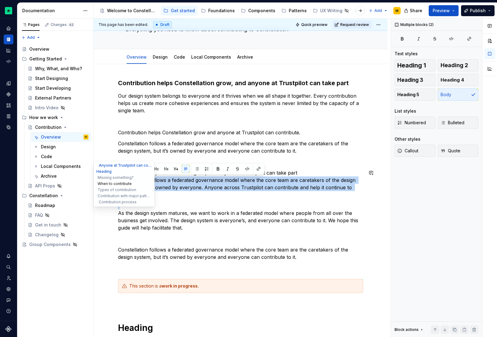
drag, startPoint x: 146, startPoint y: 199, endPoint x: 108, endPoint y: 183, distance: 41.1
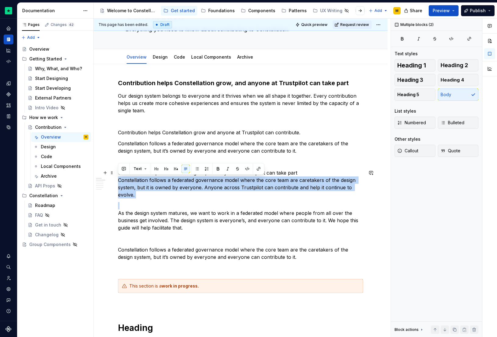
click at [188, 182] on p "Contribution helps Constellation grow, and anyone at Trustpilot can take part C…" at bounding box center [240, 183] width 245 height 29
drag, startPoint x: 155, startPoint y: 194, endPoint x: 113, endPoint y: 183, distance: 43.4
copy p "Constellation follows a federated governance model where the core team are care…"
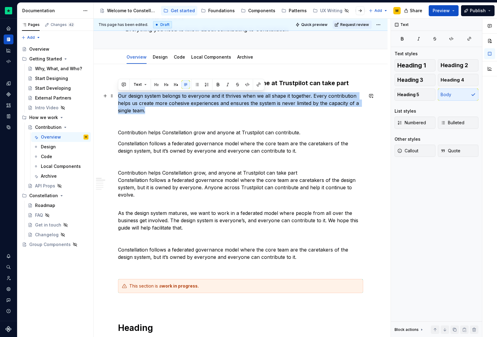
drag, startPoint x: 161, startPoint y: 110, endPoint x: 117, endPoint y: 95, distance: 46.7
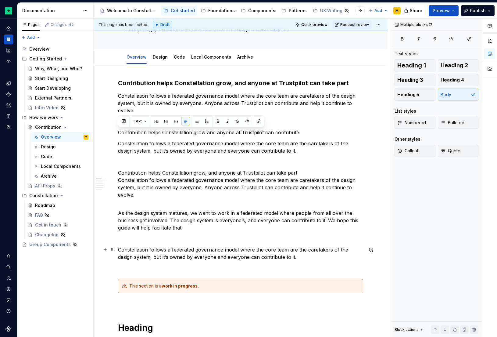
drag, startPoint x: 118, startPoint y: 134, endPoint x: 350, endPoint y: 254, distance: 262.2
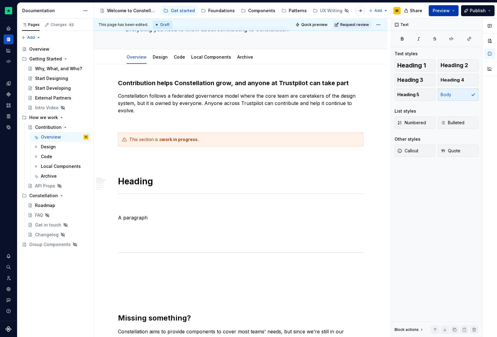
click at [443, 5] on button "Preview" at bounding box center [444, 10] width 30 height 11
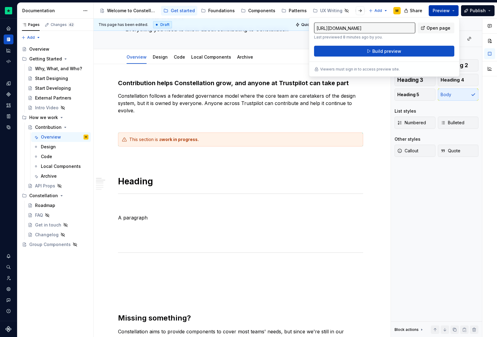
click at [456, 7] on button "Preview" at bounding box center [444, 10] width 30 height 11
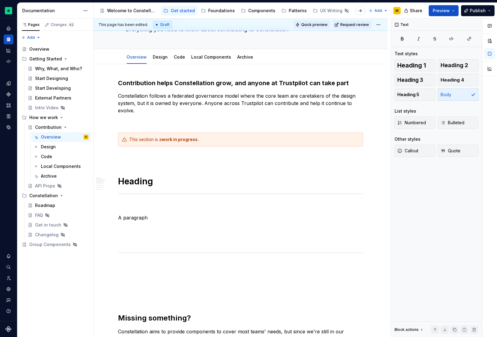
click at [320, 26] on span "Quick preview" at bounding box center [314, 24] width 26 height 5
click at [155, 86] on h3 "Contribution helps Constellation grow, and anyone at Trustpilot can take part" at bounding box center [240, 83] width 245 height 9
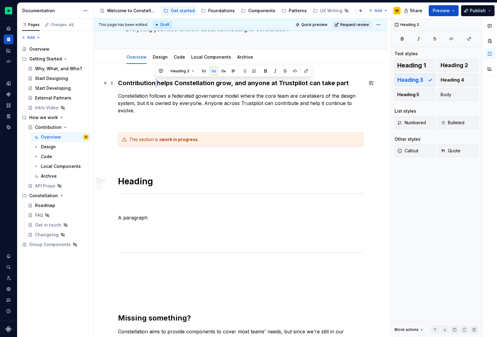
click at [155, 86] on h3 "Contribution helps Constellation grow, and anyone at Trustpilot can take part" at bounding box center [240, 83] width 245 height 9
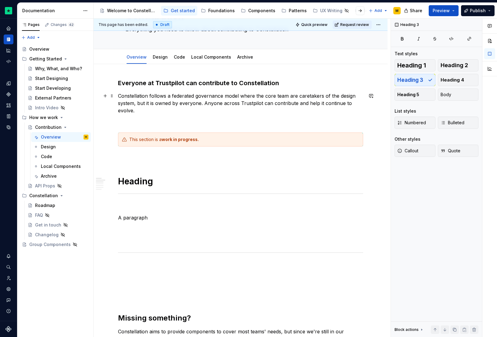
click at [171, 107] on p "Constellation follows a federated governance model where the core team are care…" at bounding box center [240, 103] width 245 height 22
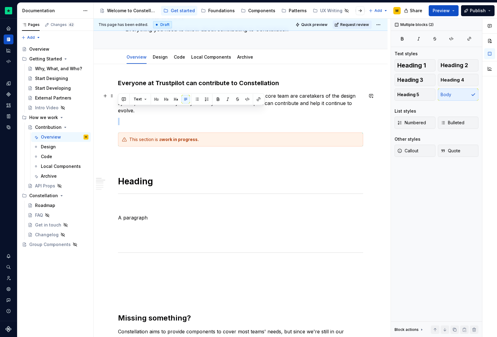
click at [171, 107] on p "Constellation follows a federated governance model where the core team are care…" at bounding box center [240, 103] width 245 height 22
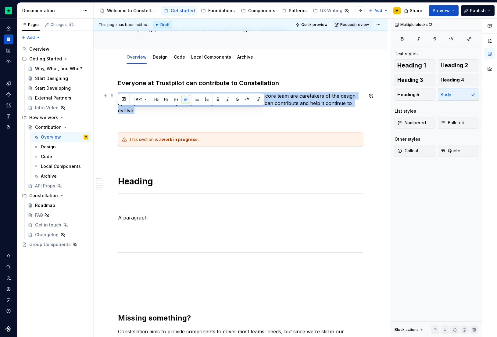
click at [171, 107] on p "Constellation follows a federated governance model where the core team are care…" at bounding box center [240, 103] width 245 height 22
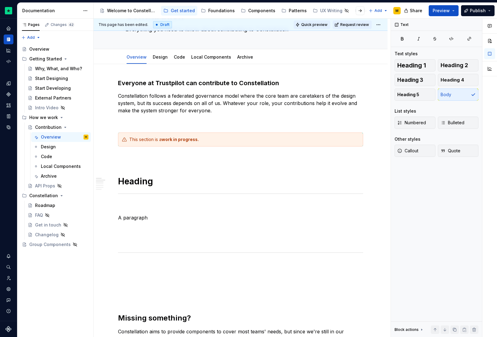
click at [315, 27] on button "Quick preview" at bounding box center [312, 24] width 37 height 9
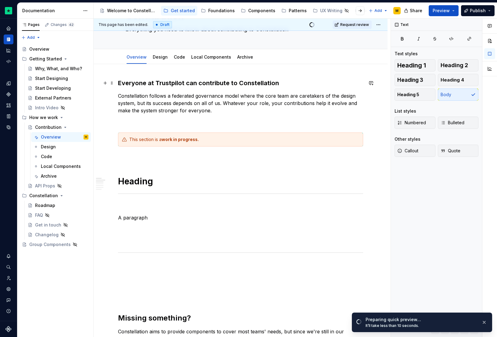
click at [121, 82] on h3 "Everyone at Trustpilot can contribute to Constellation" at bounding box center [240, 83] width 245 height 9
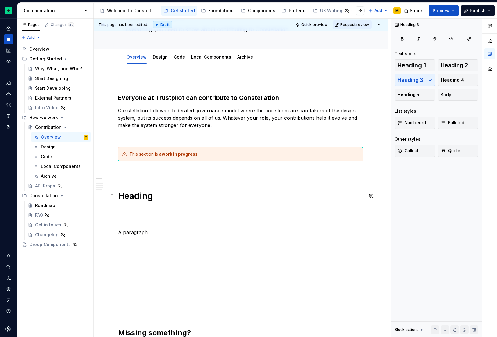
click at [131, 195] on h1 "Heading" at bounding box center [240, 195] width 245 height 11
click at [128, 230] on p "A paragraph" at bounding box center [240, 231] width 245 height 7
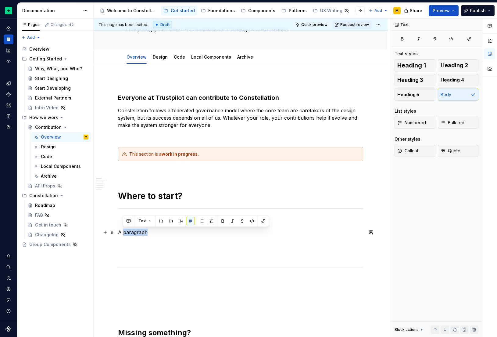
click at [128, 230] on p "A paragraph" at bounding box center [240, 231] width 245 height 7
click at [158, 192] on h1 "Where to start?" at bounding box center [240, 195] width 245 height 11
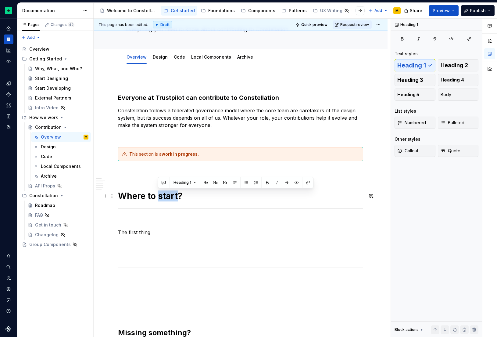
click at [158, 192] on h1 "Where to start?" at bounding box center [240, 195] width 245 height 11
click at [138, 231] on p "The first thing" at bounding box center [240, 231] width 245 height 7
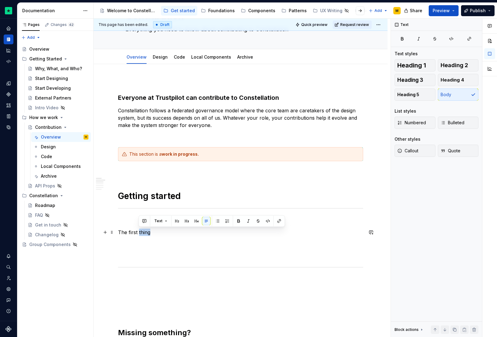
click at [138, 231] on p "The first thing" at bounding box center [240, 231] width 245 height 7
click at [167, 235] on p "The first thing" at bounding box center [240, 231] width 245 height 7
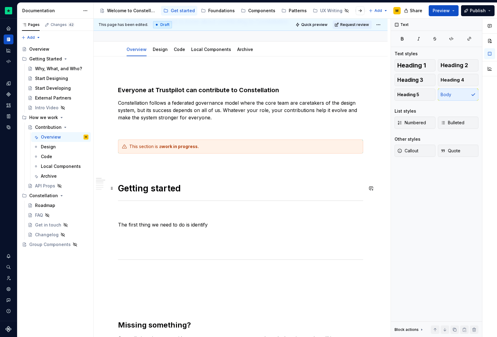
scroll to position [86, 0]
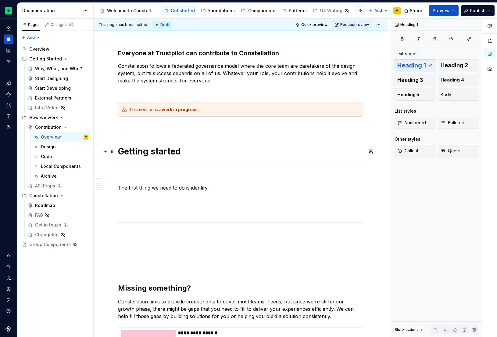
click at [162, 149] on h1 "Getting started" at bounding box center [240, 151] width 245 height 11
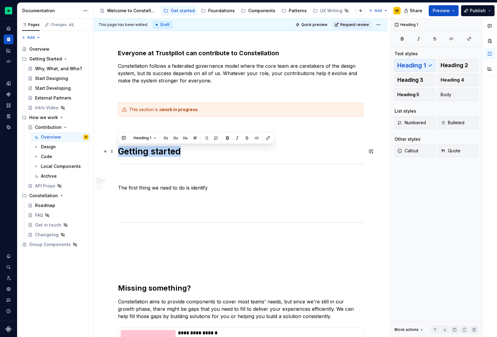
click at [162, 149] on h1 "Getting started" at bounding box center [240, 151] width 245 height 11
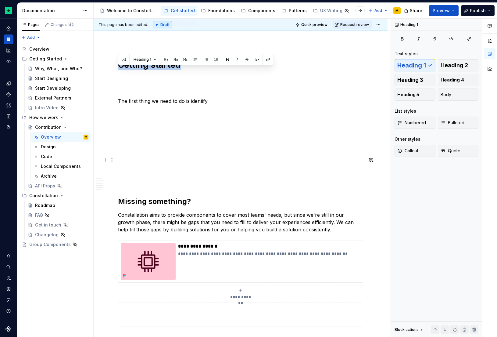
scroll to position [148, 0]
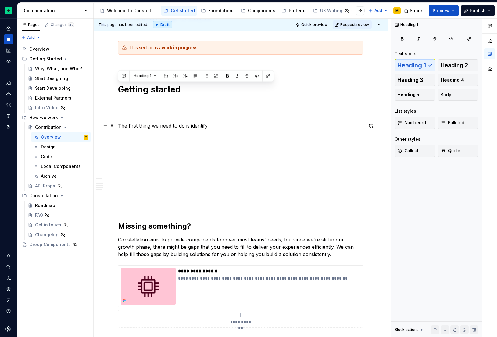
click at [239, 122] on p "The first thing we need to do is identify" at bounding box center [240, 125] width 245 height 7
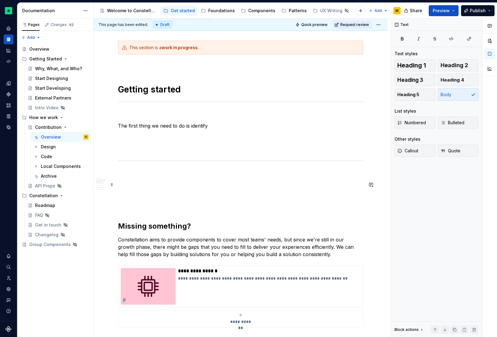
click at [145, 148] on p at bounding box center [240, 147] width 245 height 7
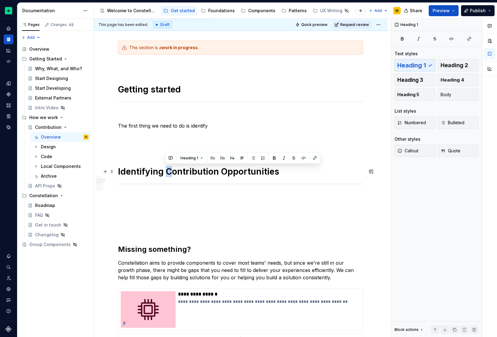
drag, startPoint x: 165, startPoint y: 168, endPoint x: 170, endPoint y: 169, distance: 4.4
click at [170, 169] on h1 "Identifying Contribution Opportunities" at bounding box center [240, 171] width 245 height 11
drag, startPoint x: 216, startPoint y: 171, endPoint x: 219, endPoint y: 170, distance: 3.4
click at [218, 170] on h1 "Identifying contribution Opportunities" at bounding box center [240, 171] width 245 height 11
click at [220, 170] on h1 "Identifying contribution Opportunities" at bounding box center [240, 171] width 245 height 11
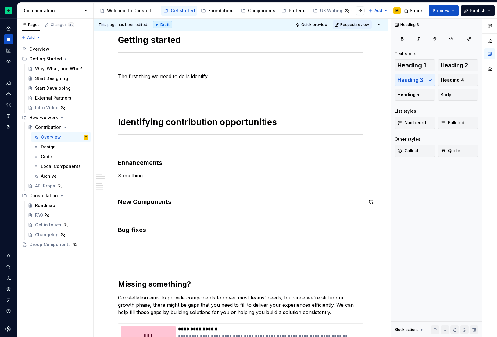
scroll to position [198, 0]
click at [122, 159] on h3 "Enhancements" at bounding box center [240, 162] width 245 height 9
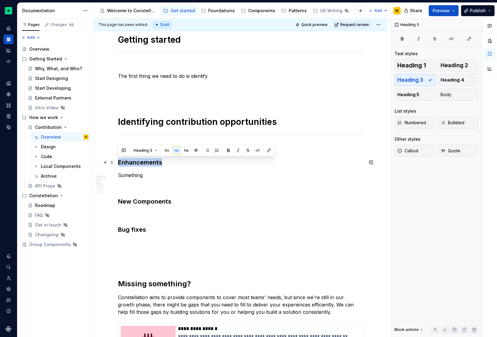
click at [122, 159] on h3 "Enhancements" at bounding box center [240, 162] width 245 height 9
click at [313, 22] on span "Quick preview" at bounding box center [314, 24] width 26 height 5
